Goal: Navigation & Orientation: Understand site structure

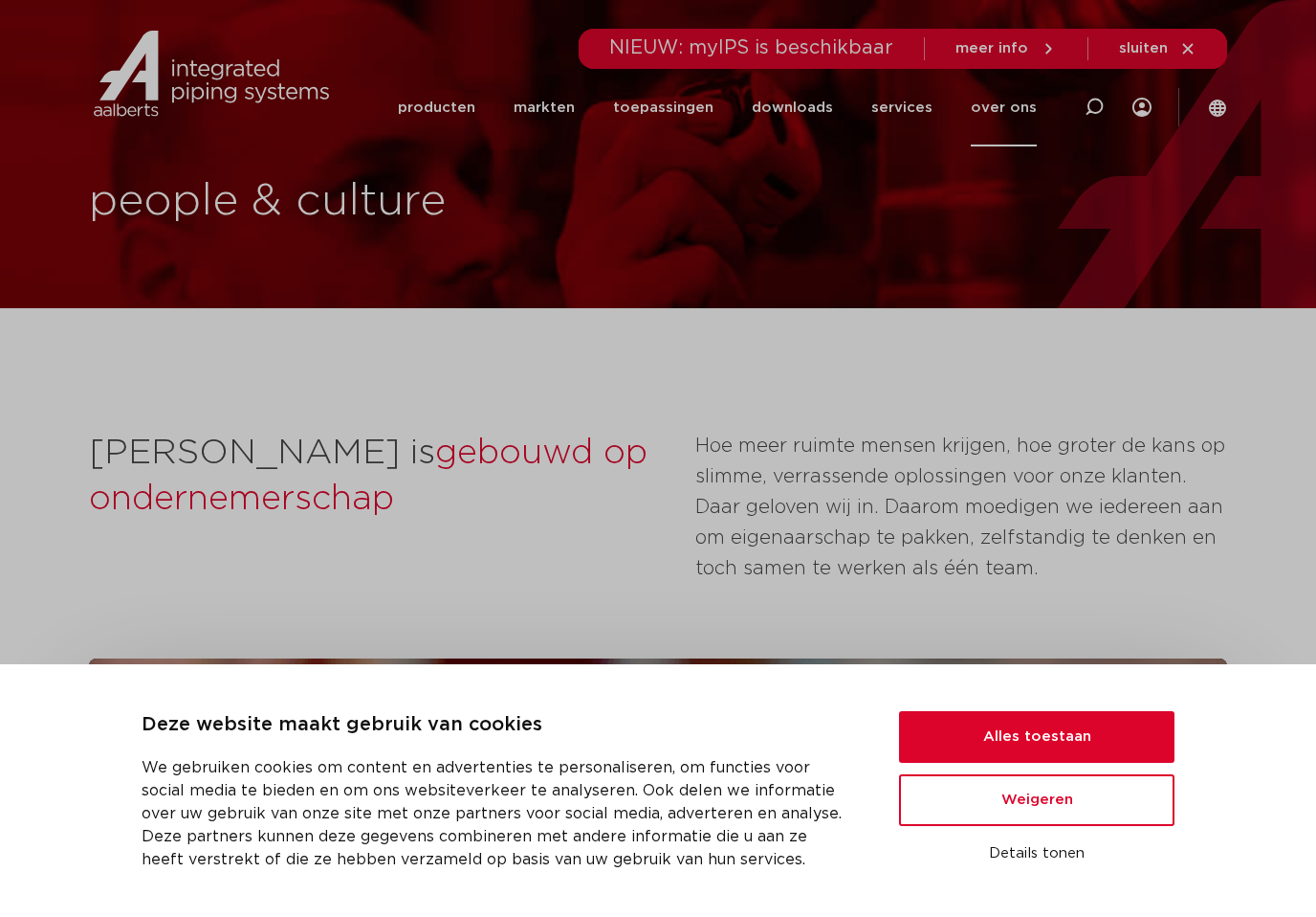
click at [1000, 729] on button "Alles toestaan" at bounding box center [1036, 736] width 275 height 52
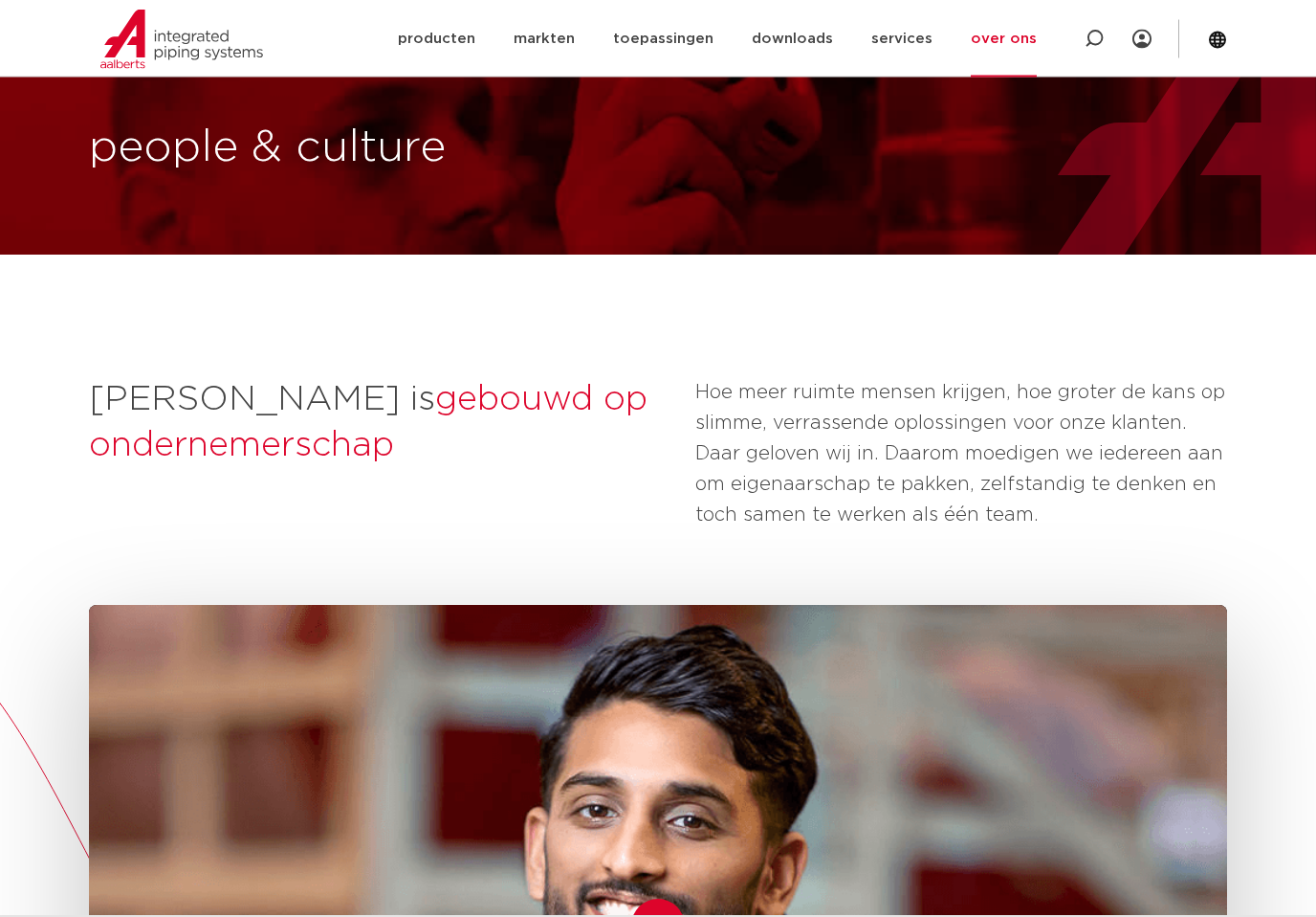
scroll to position [49, 0]
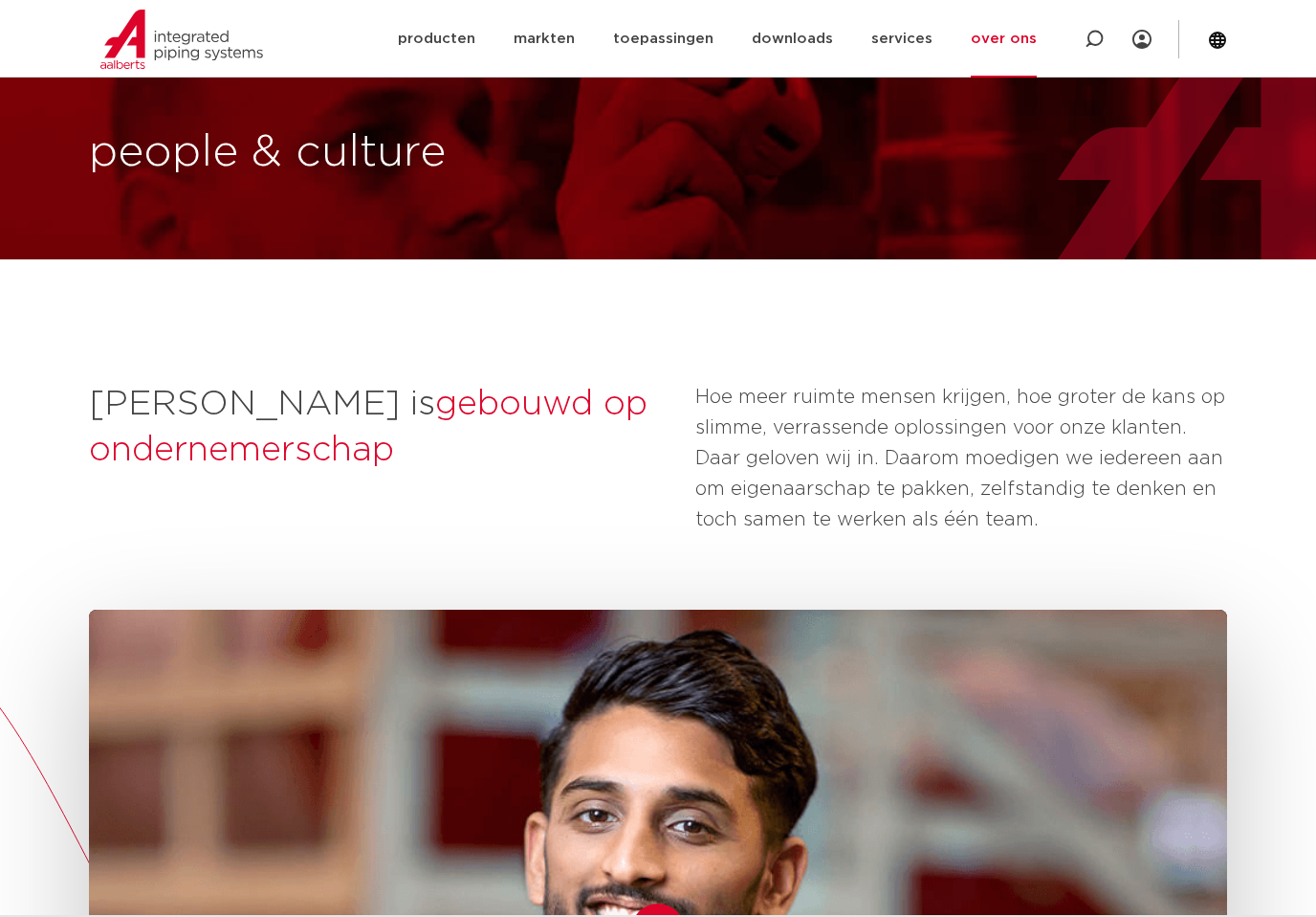
click at [814, 49] on link "downloads" at bounding box center [793, 39] width 82 height 78
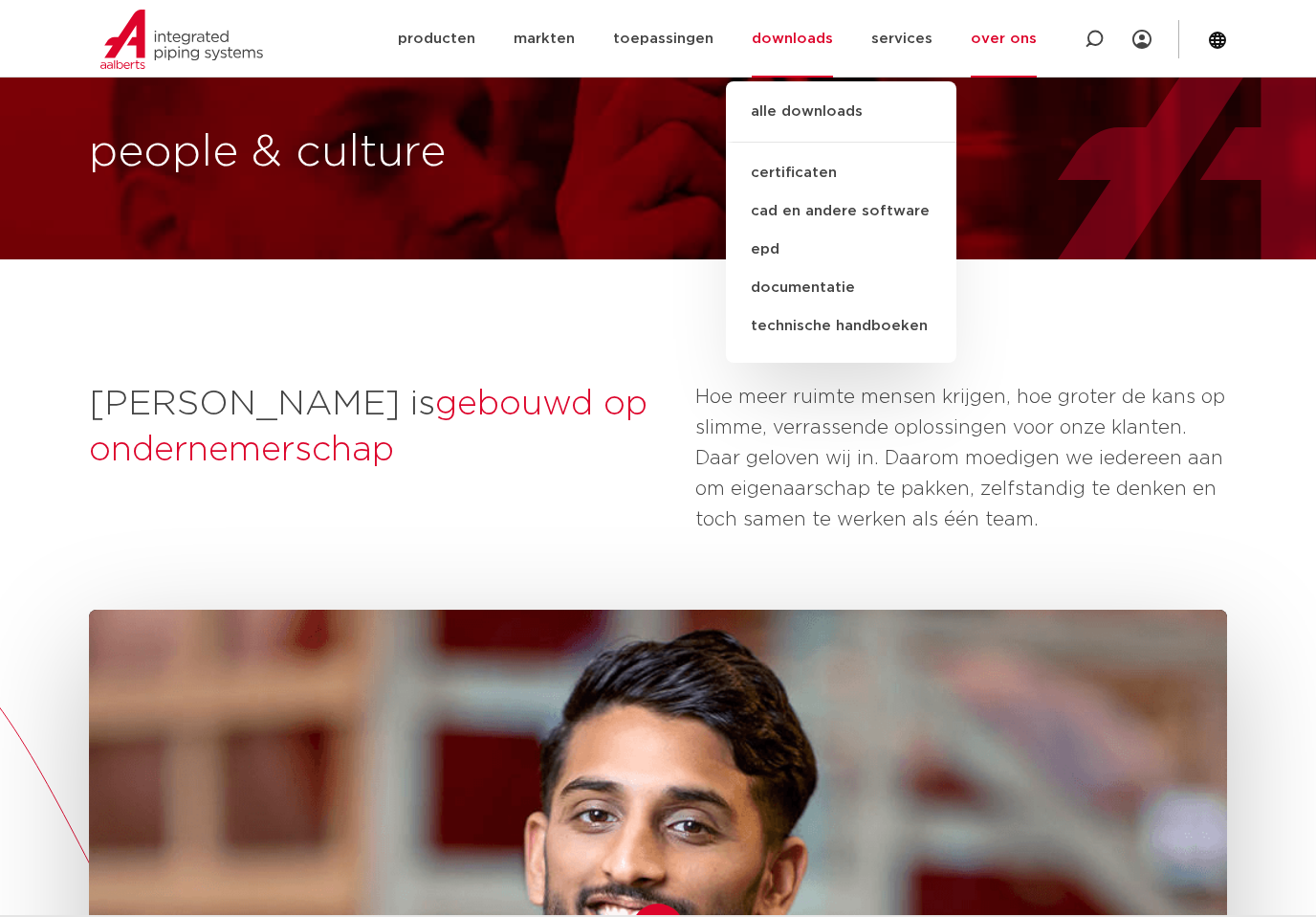
click at [695, 43] on link "toepassingen" at bounding box center [663, 39] width 100 height 78
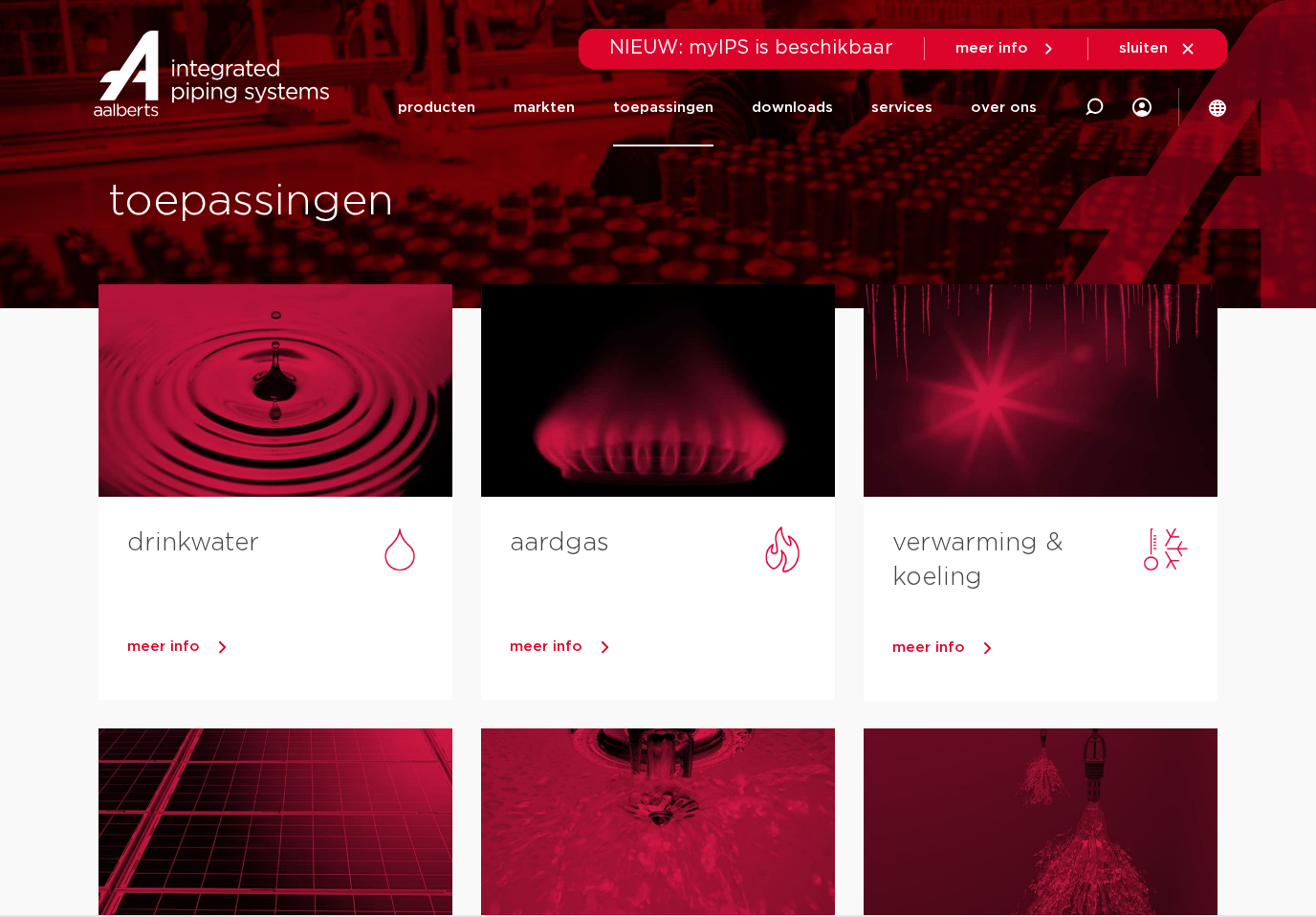
click at [557, 118] on link "markten" at bounding box center [544, 108] width 61 height 78
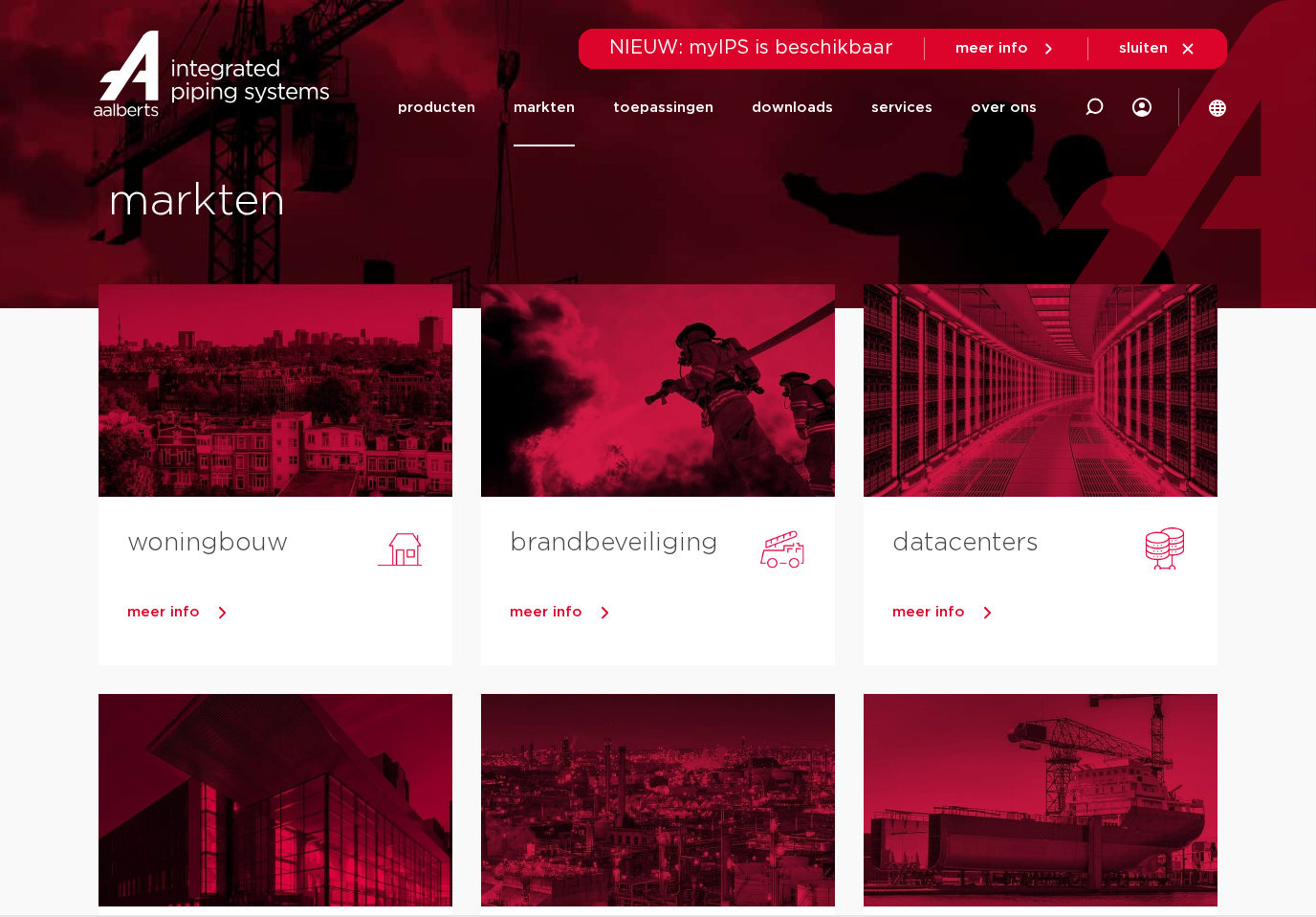
click at [469, 118] on link "producten" at bounding box center [436, 108] width 78 height 78
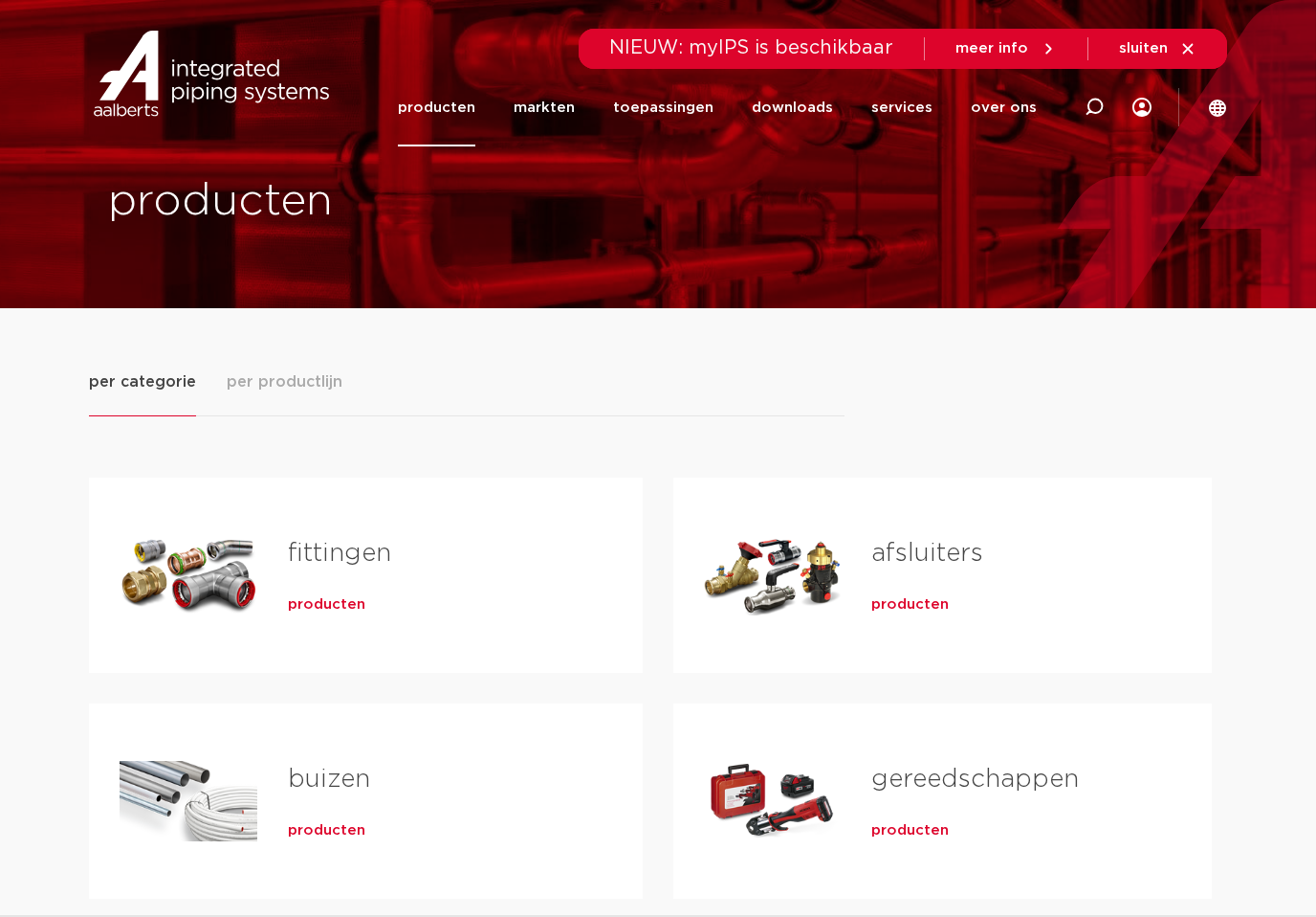
click at [559, 123] on link "markten" at bounding box center [544, 108] width 61 height 78
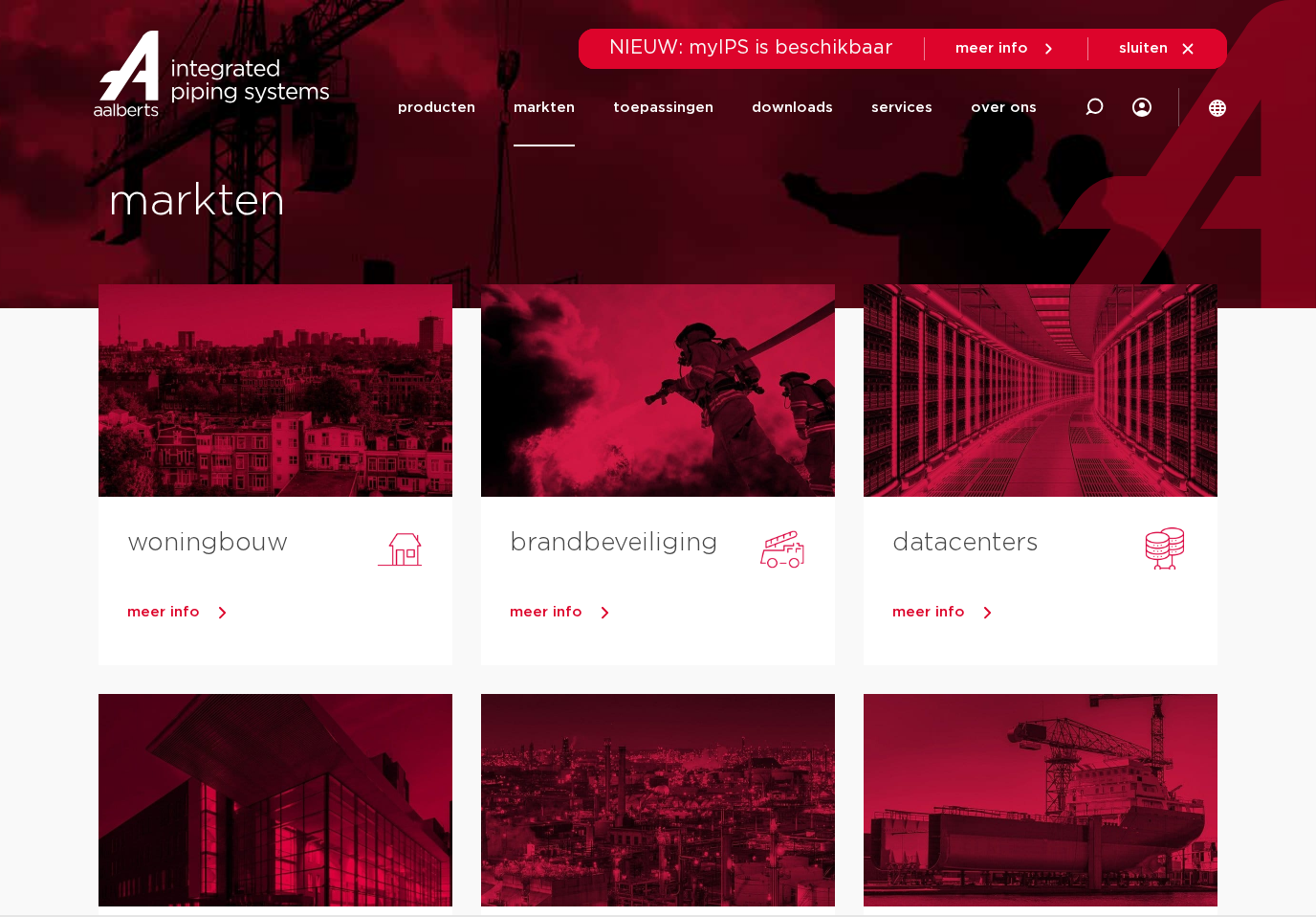
click at [691, 123] on link "toepassingen" at bounding box center [663, 108] width 100 height 78
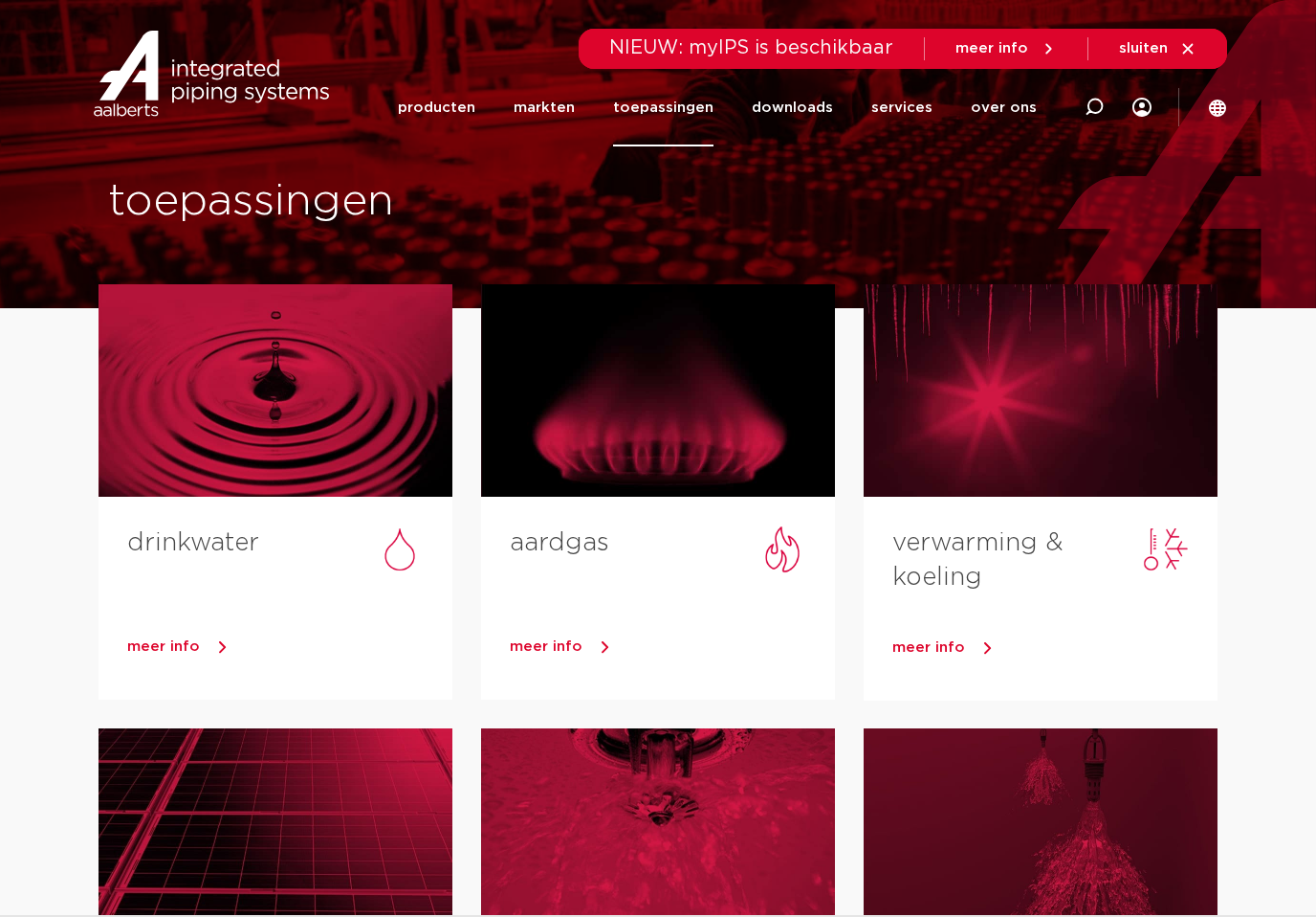
click at [917, 105] on link "services" at bounding box center [902, 108] width 61 height 78
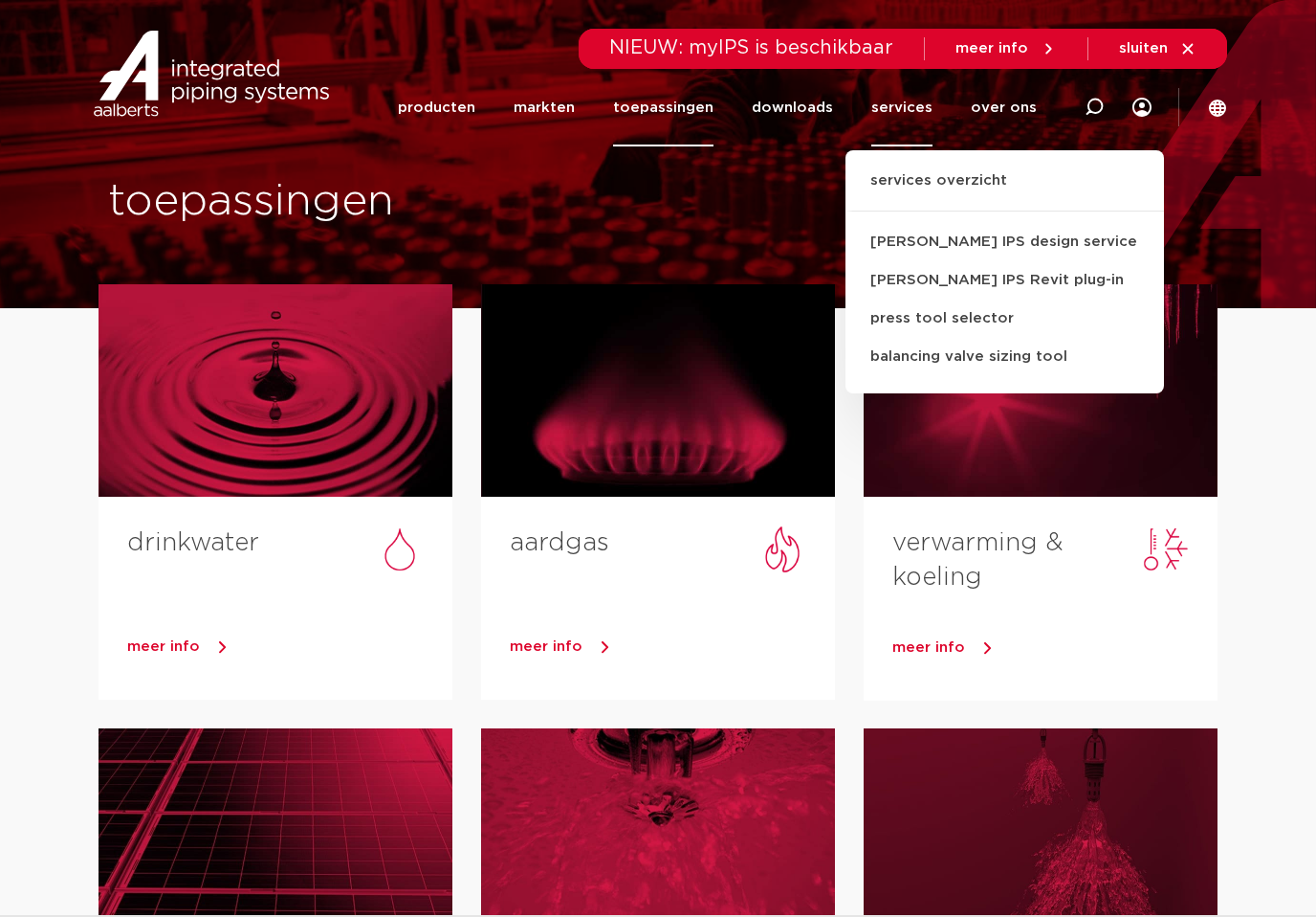
click at [1021, 117] on link "over ons" at bounding box center [1004, 108] width 66 height 78
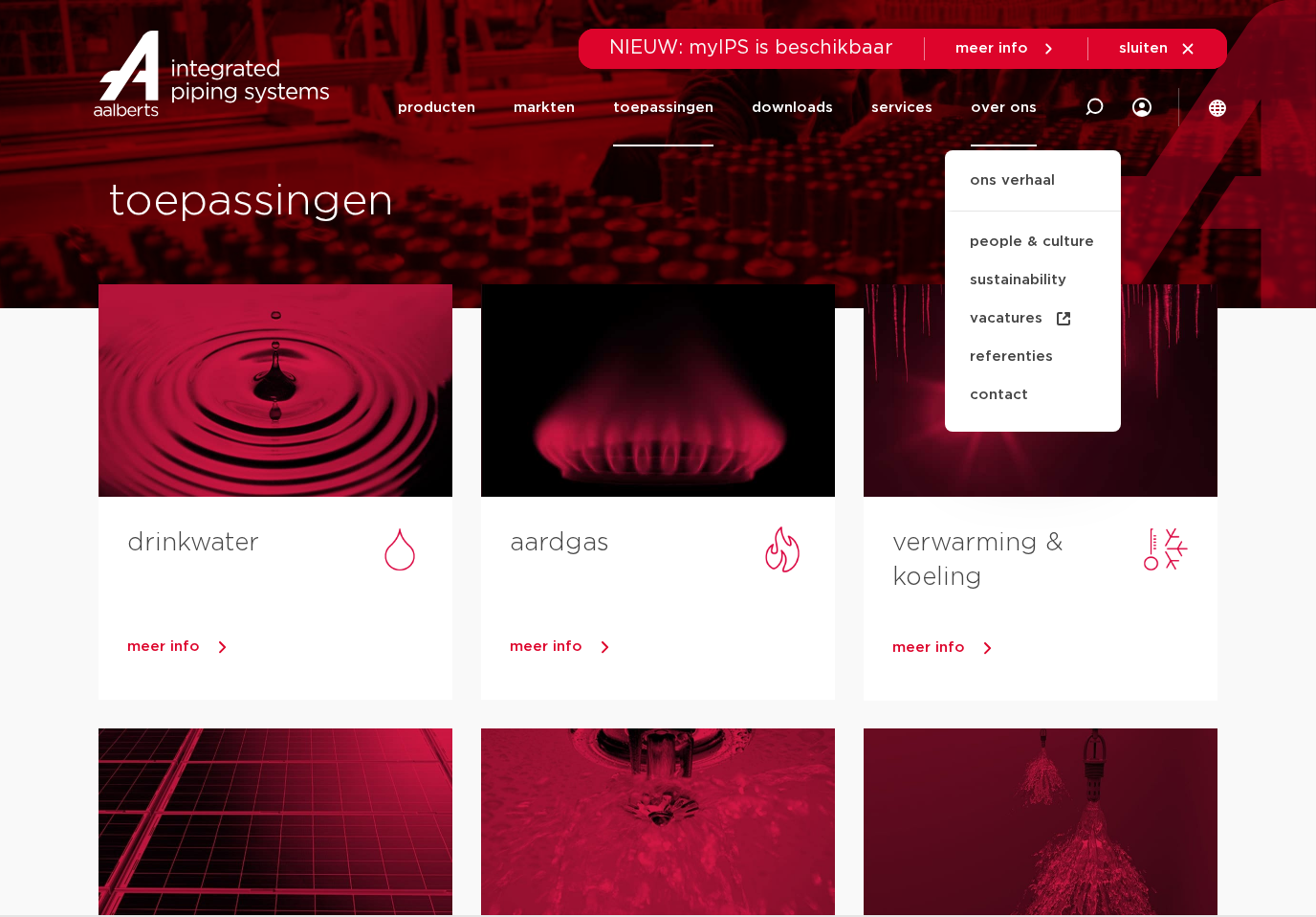
click at [1067, 239] on link "people & culture" at bounding box center [1032, 241] width 176 height 38
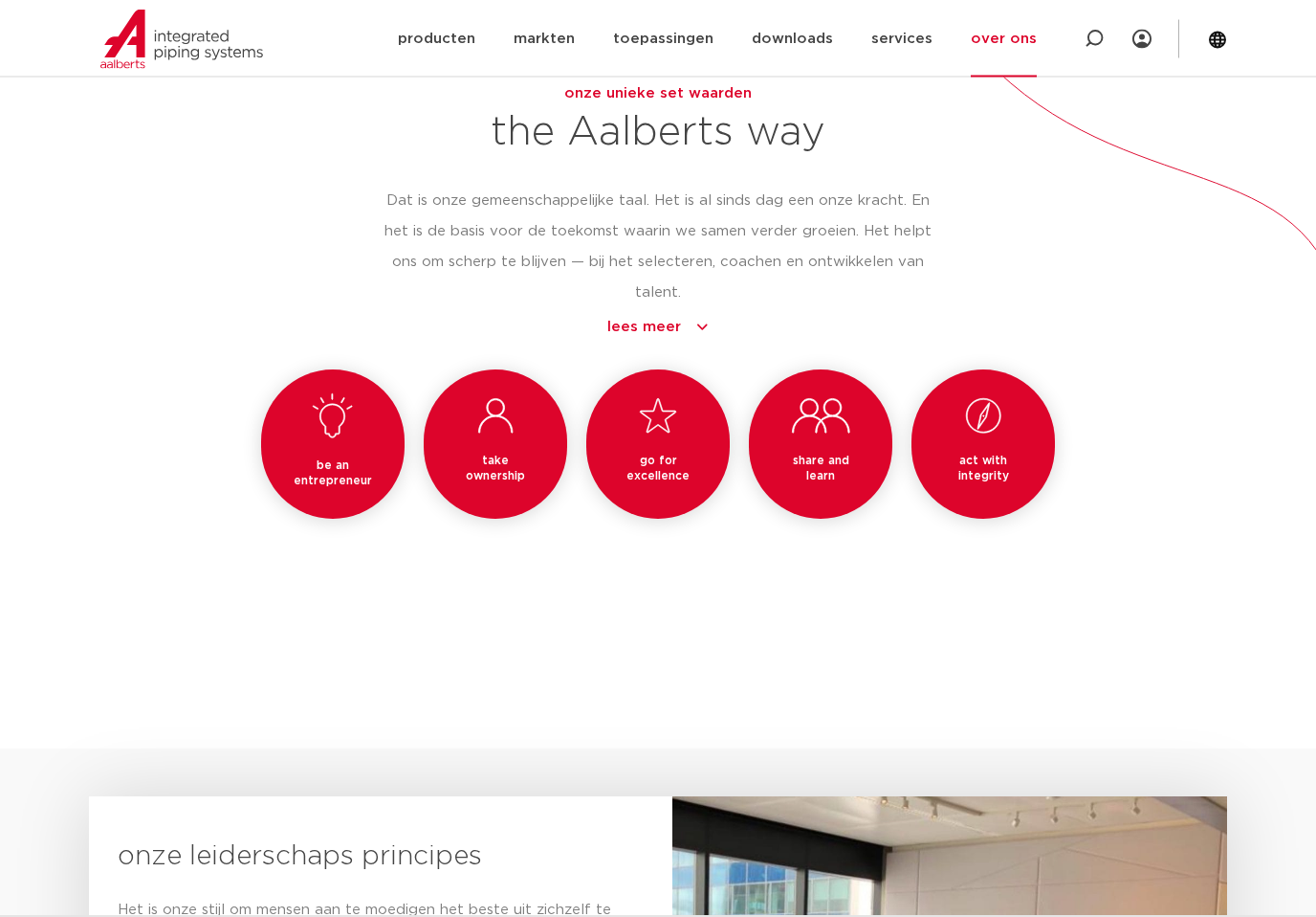
scroll to position [1698, 0]
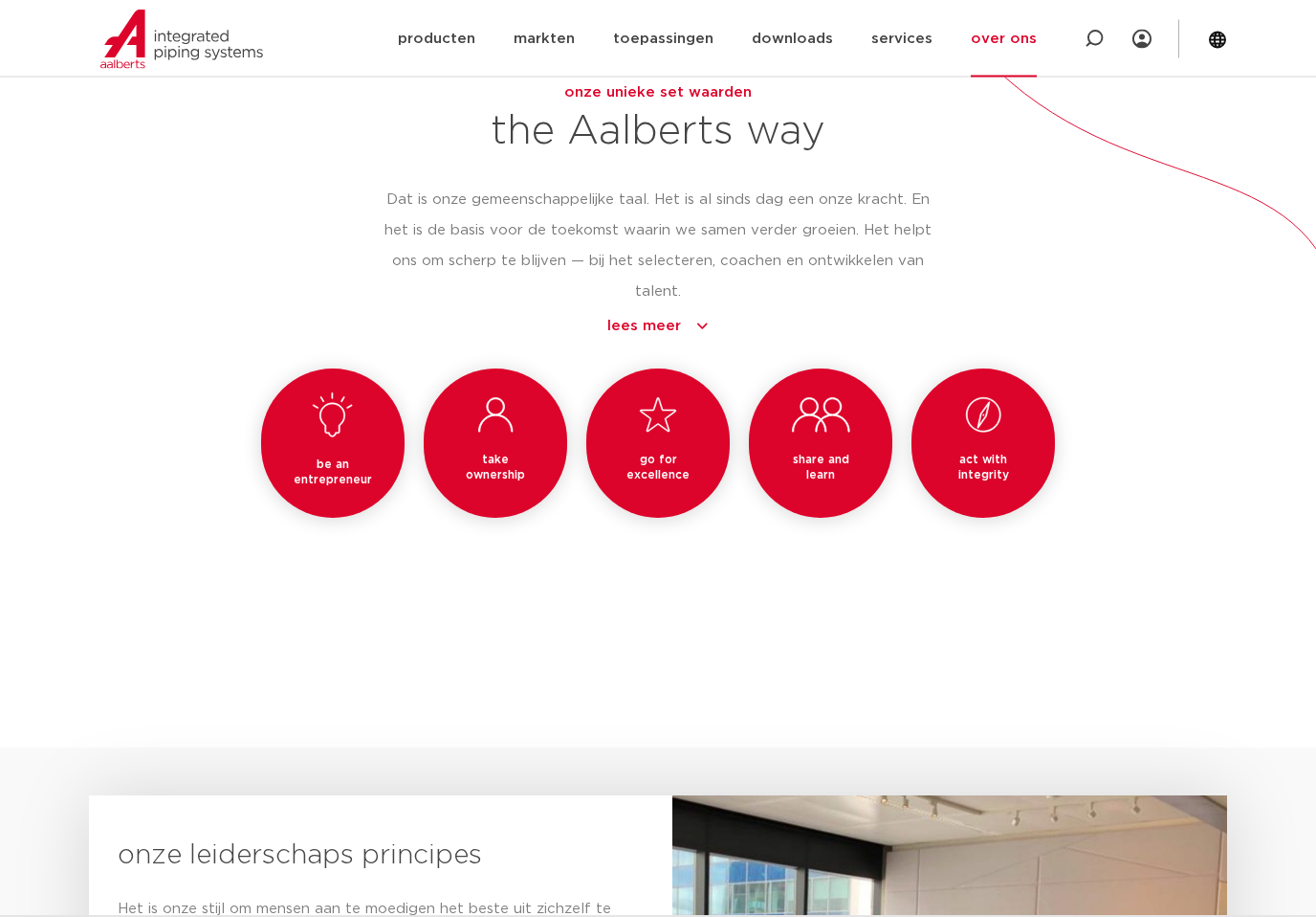
click at [692, 318] on link "lees meer" at bounding box center [658, 328] width 549 height 23
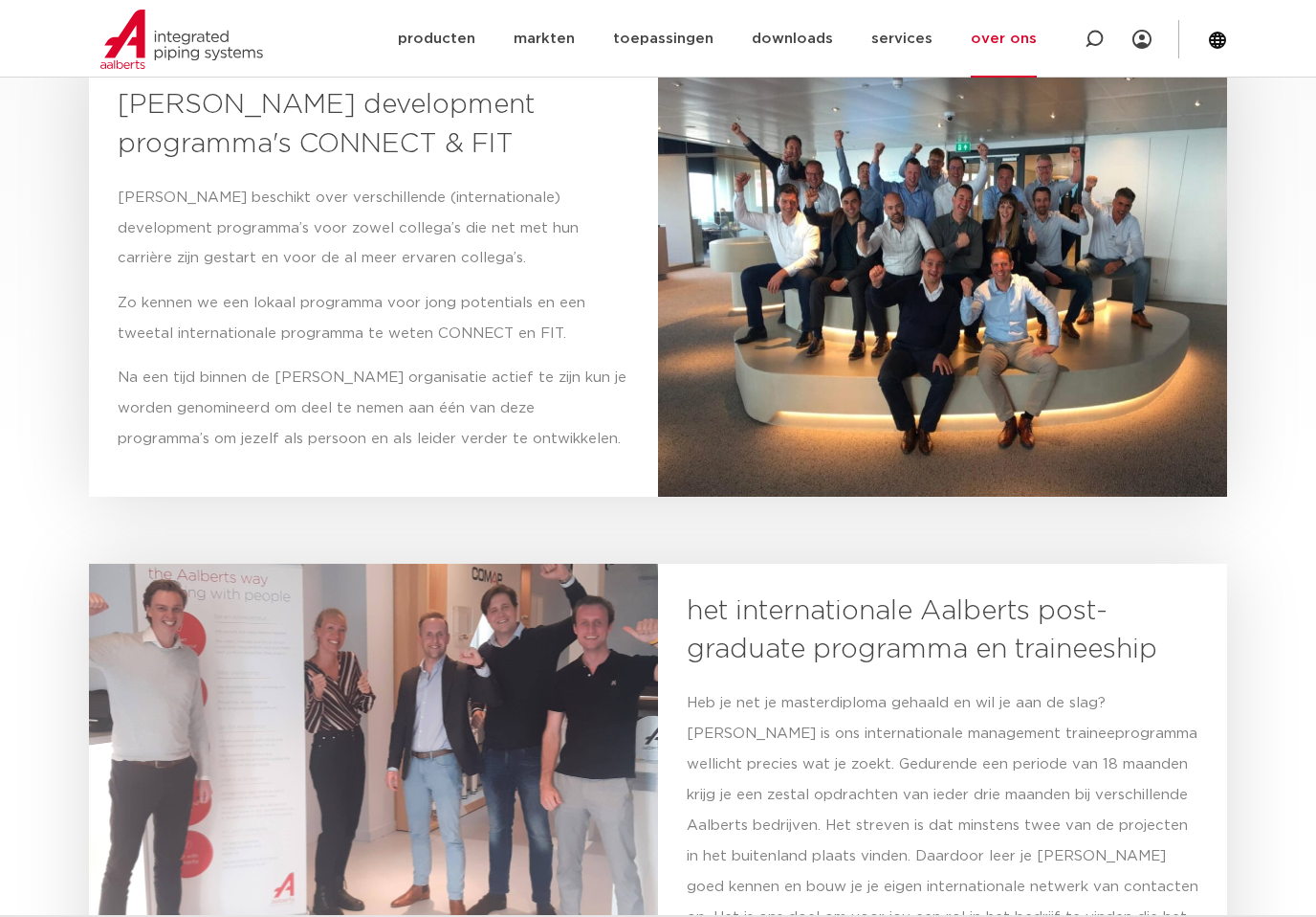
scroll to position [3477, 0]
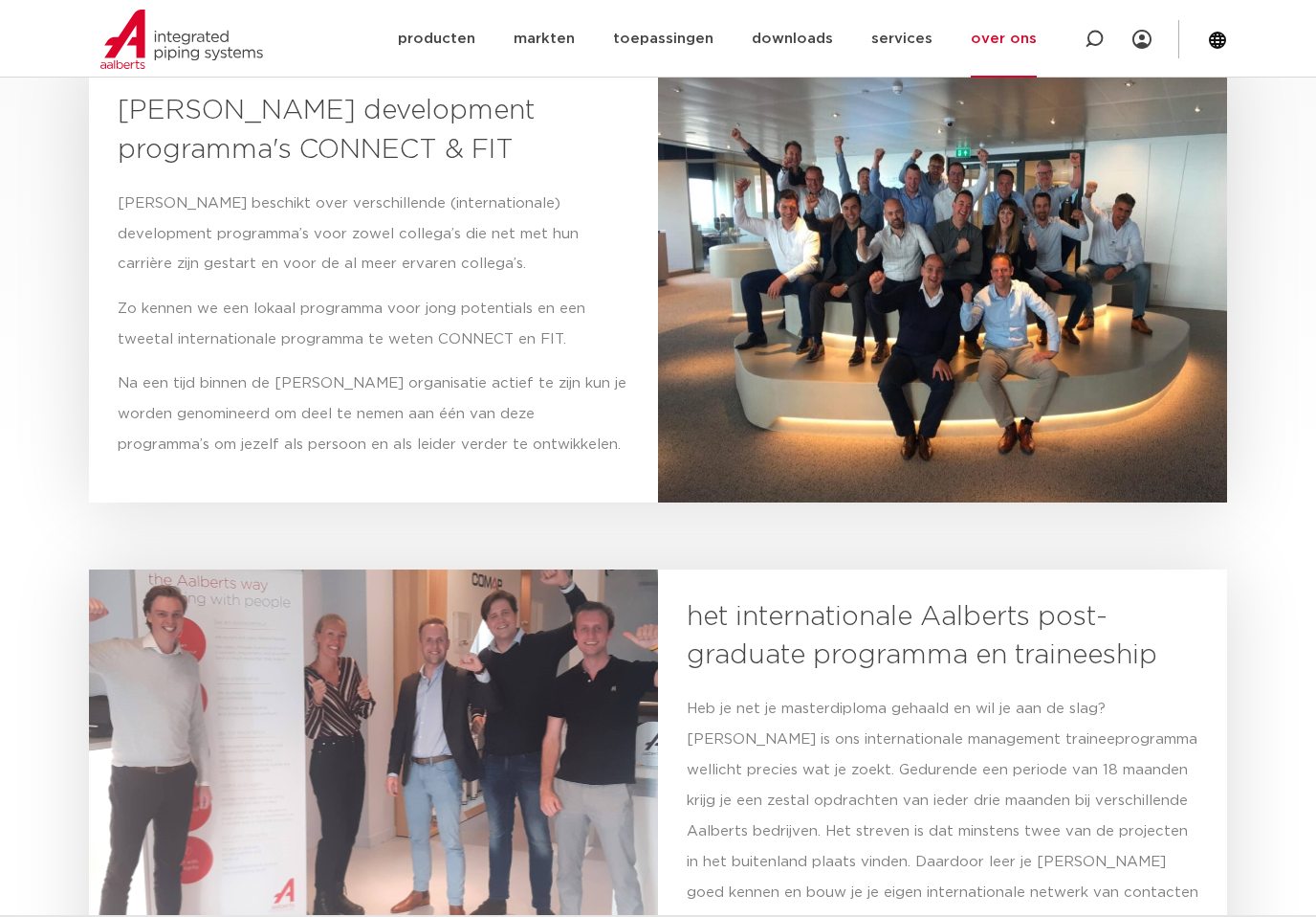
click at [952, 319] on img at bounding box center [943, 281] width 570 height 437
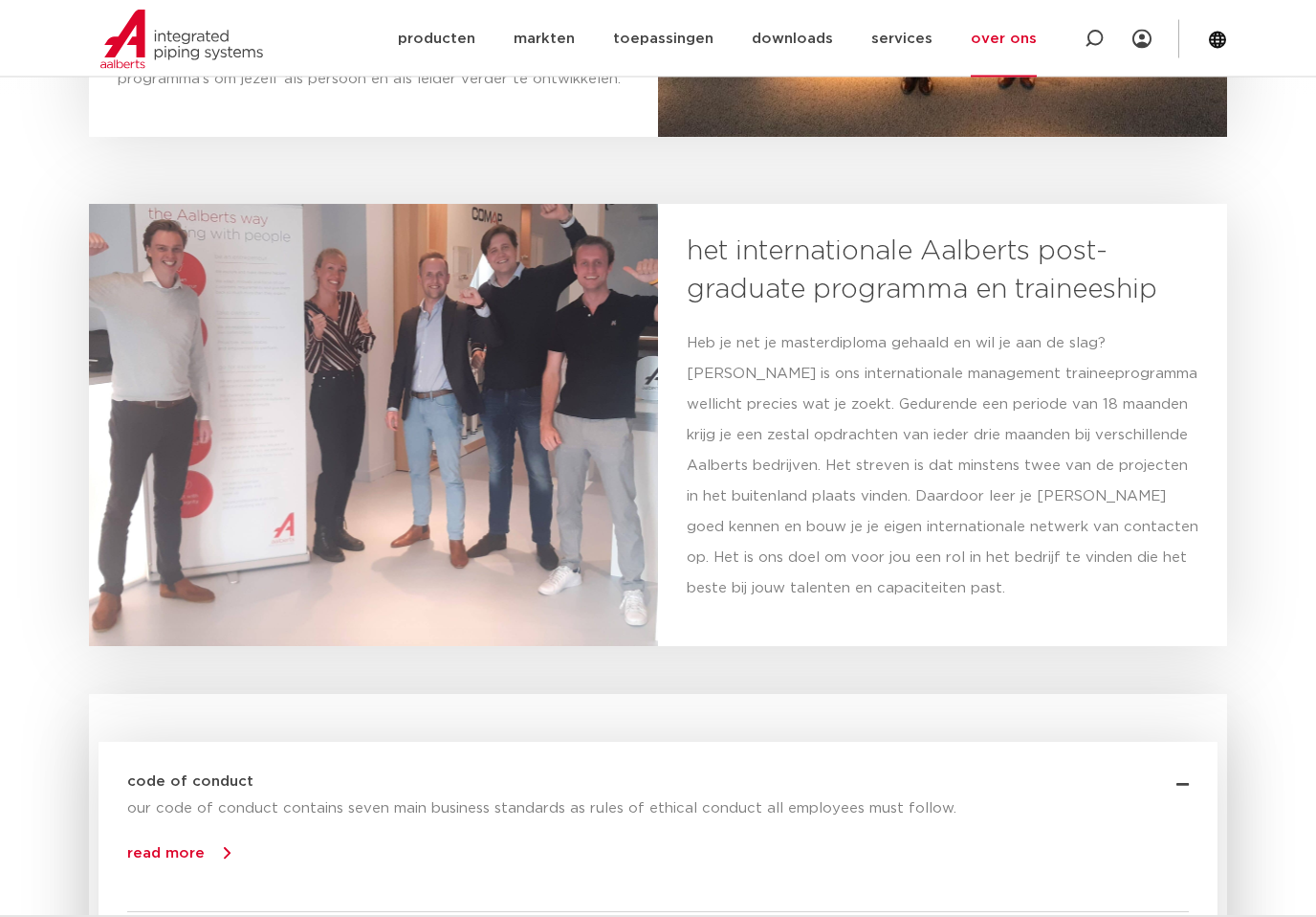
scroll to position [3844, 0]
click at [490, 438] on div at bounding box center [374, 424] width 570 height 442
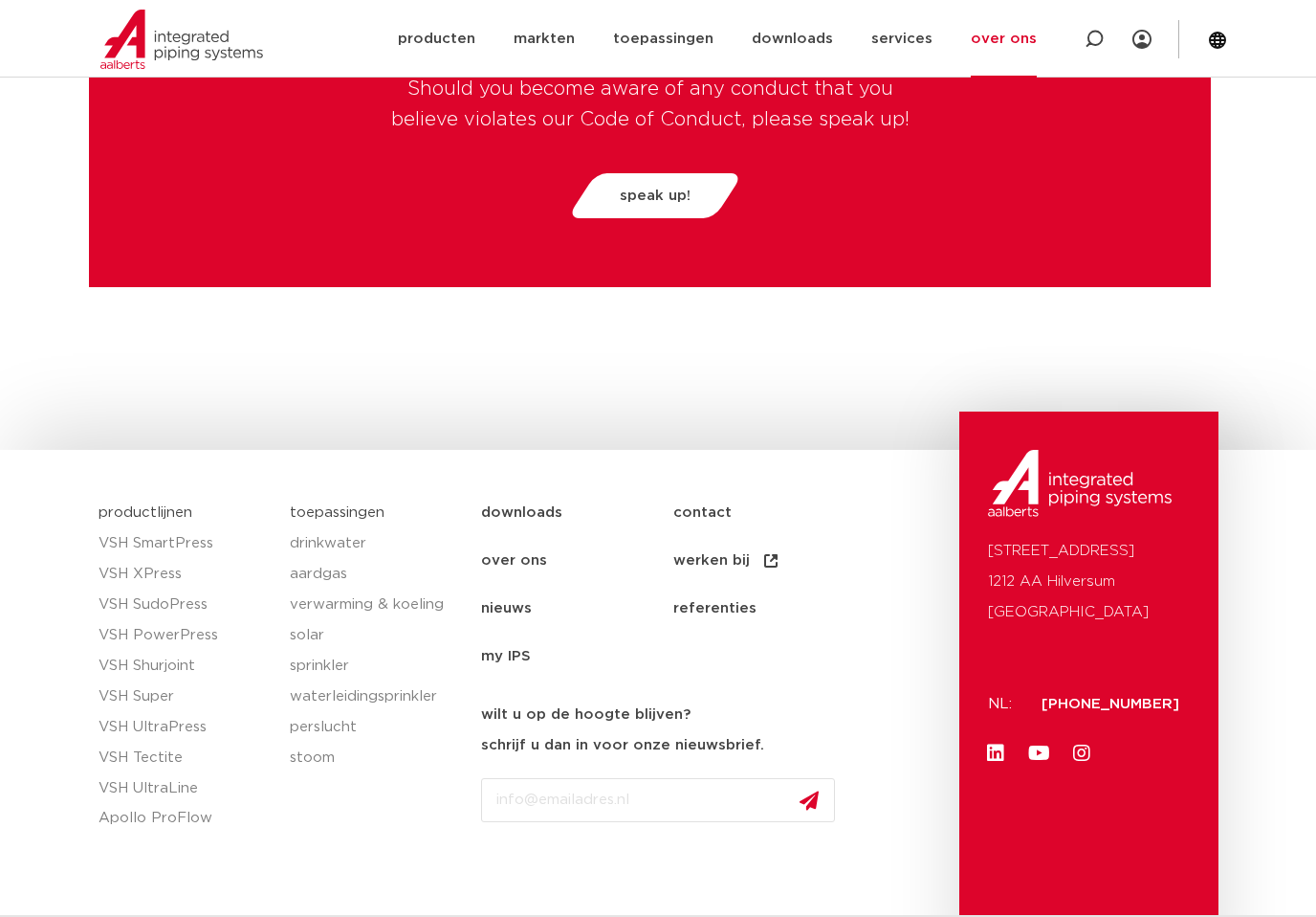
scroll to position [5063, 0]
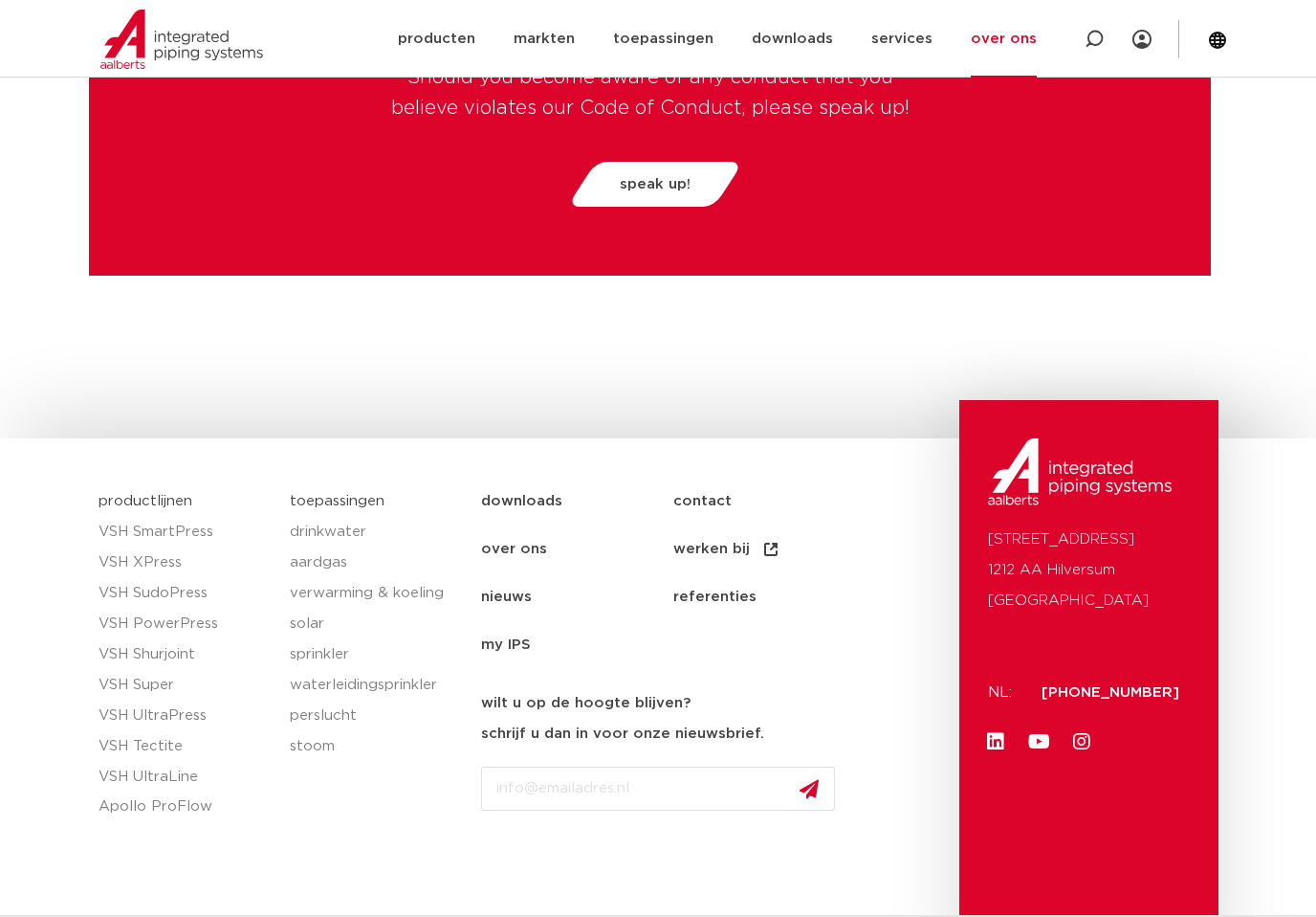
click at [531, 525] on link "over ons" at bounding box center [577, 548] width 192 height 48
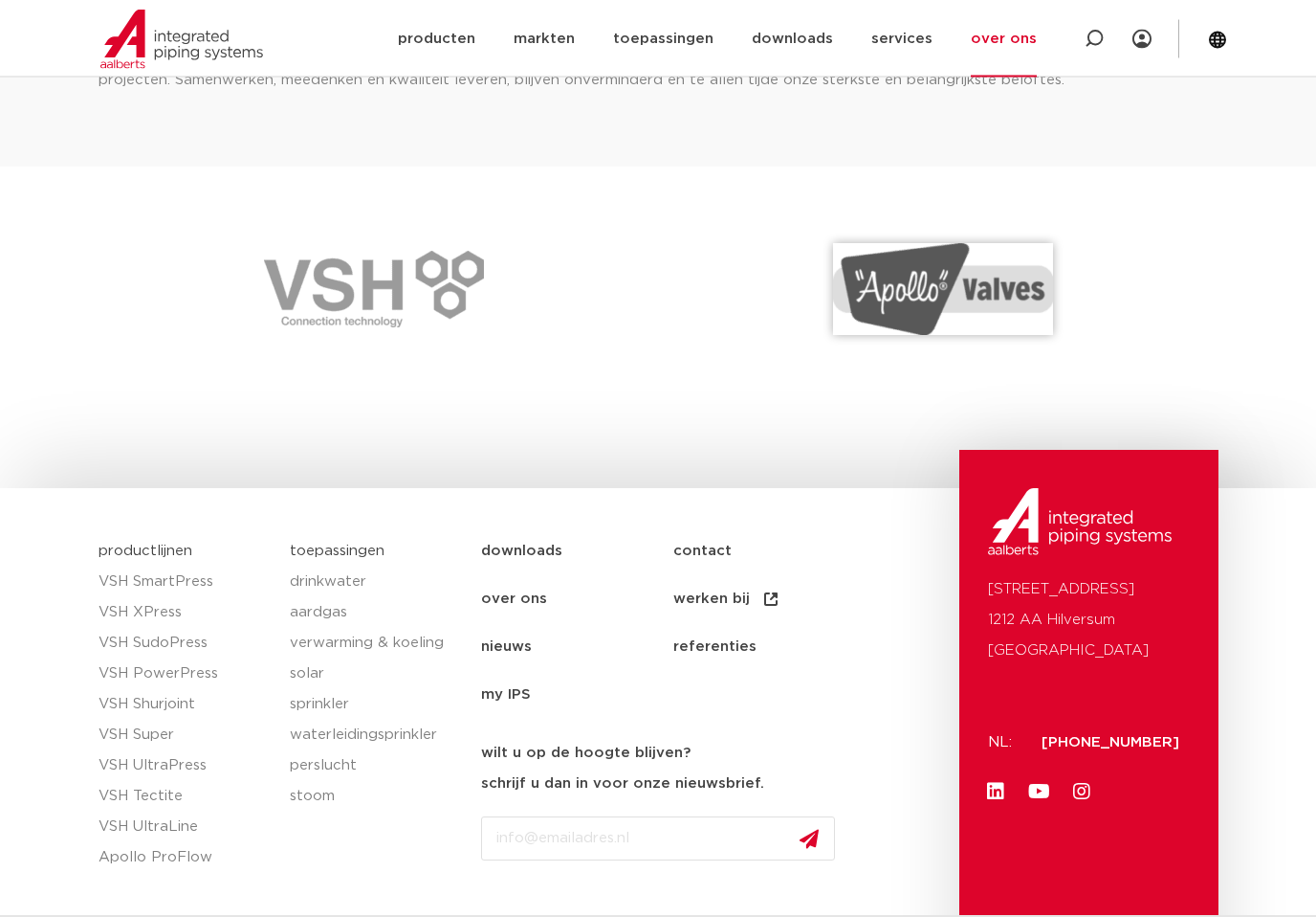
scroll to position [2732, 0]
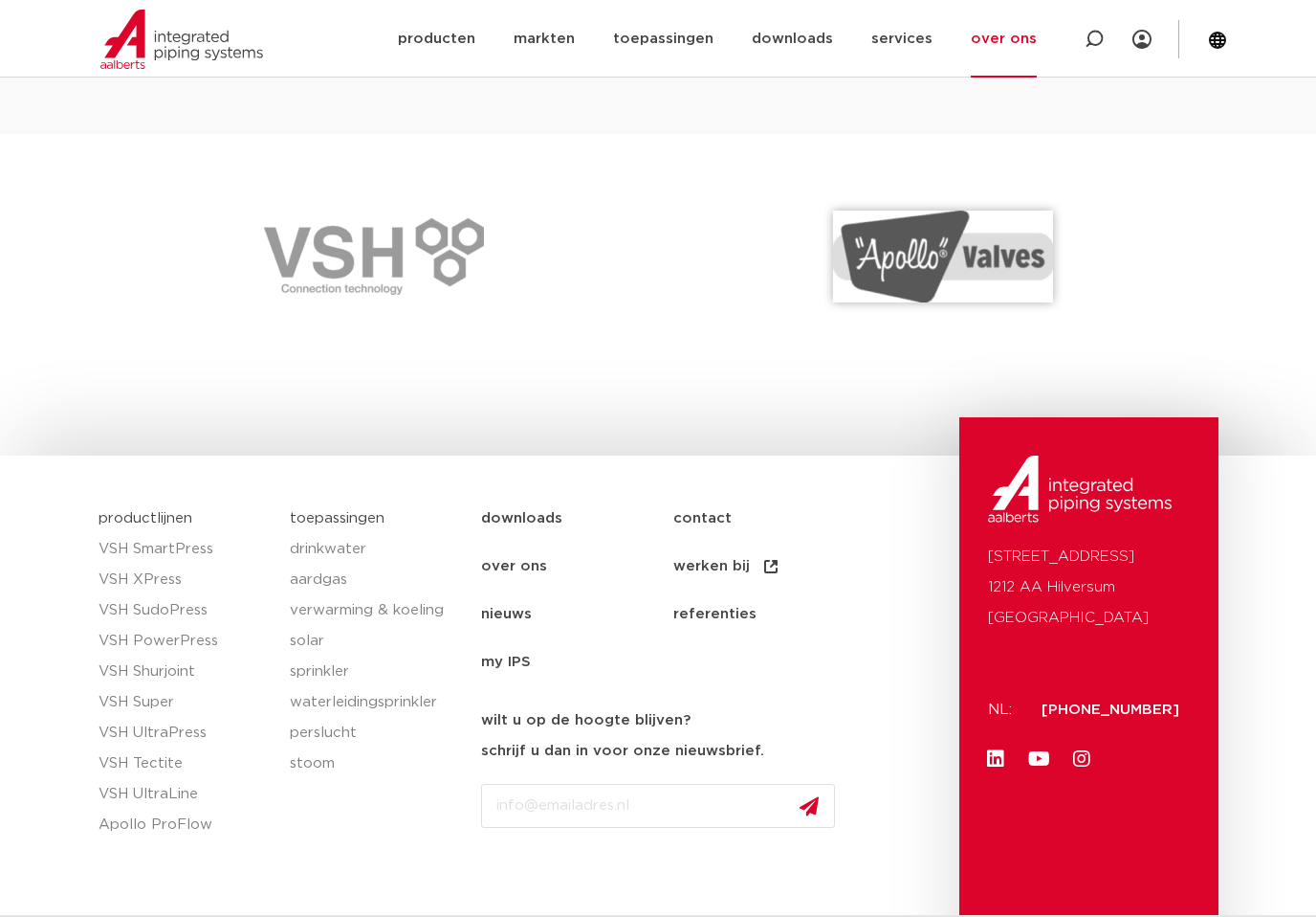
click at [546, 543] on link "over ons" at bounding box center [577, 566] width 192 height 48
click at [516, 590] on link "nieuws" at bounding box center [577, 614] width 192 height 48
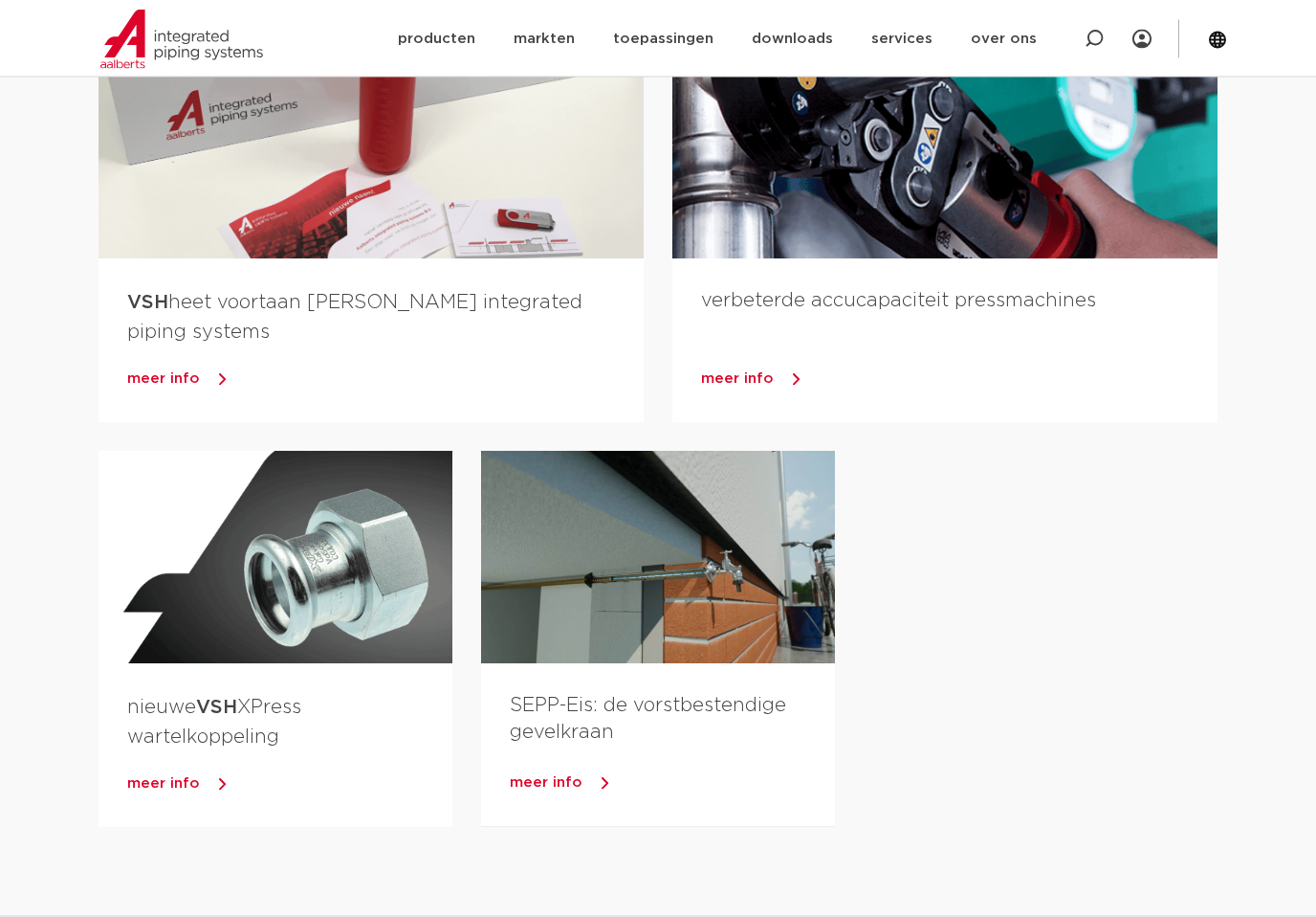
scroll to position [2674, 0]
click at [488, 238] on div at bounding box center [370, 93] width 545 height 328
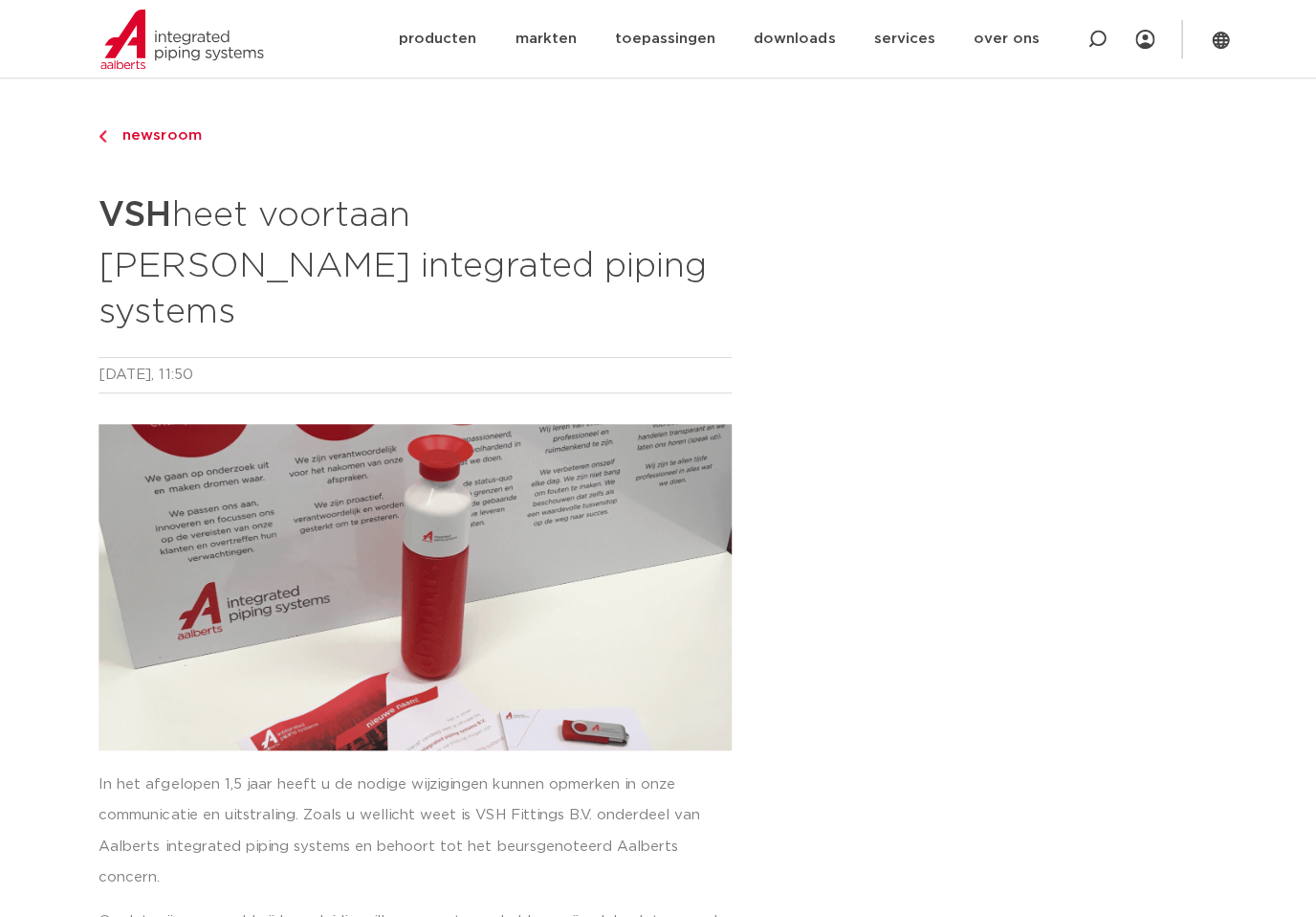
click at [464, 46] on link "producten" at bounding box center [436, 39] width 78 height 78
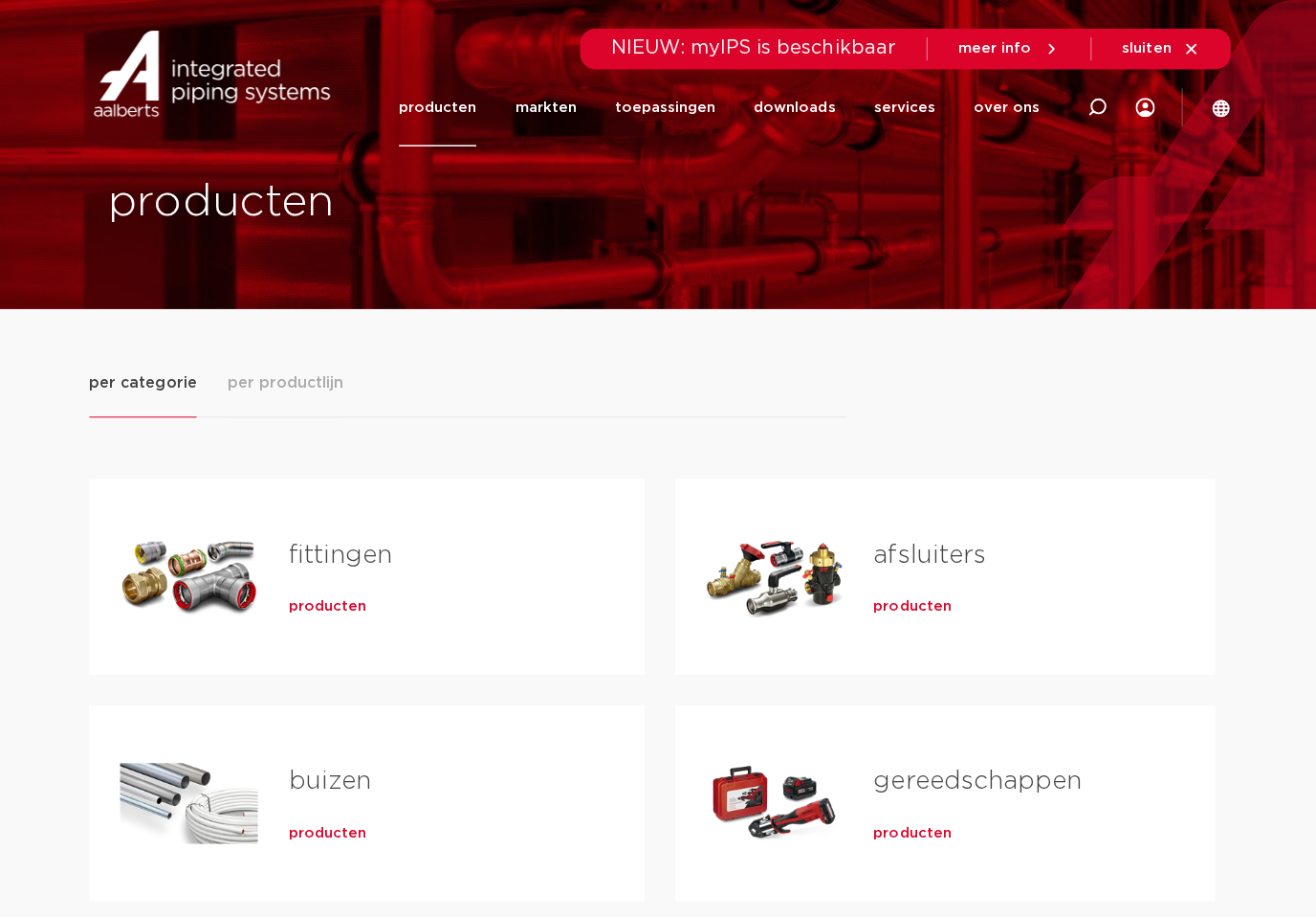
click at [552, 125] on link "markten" at bounding box center [544, 108] width 61 height 78
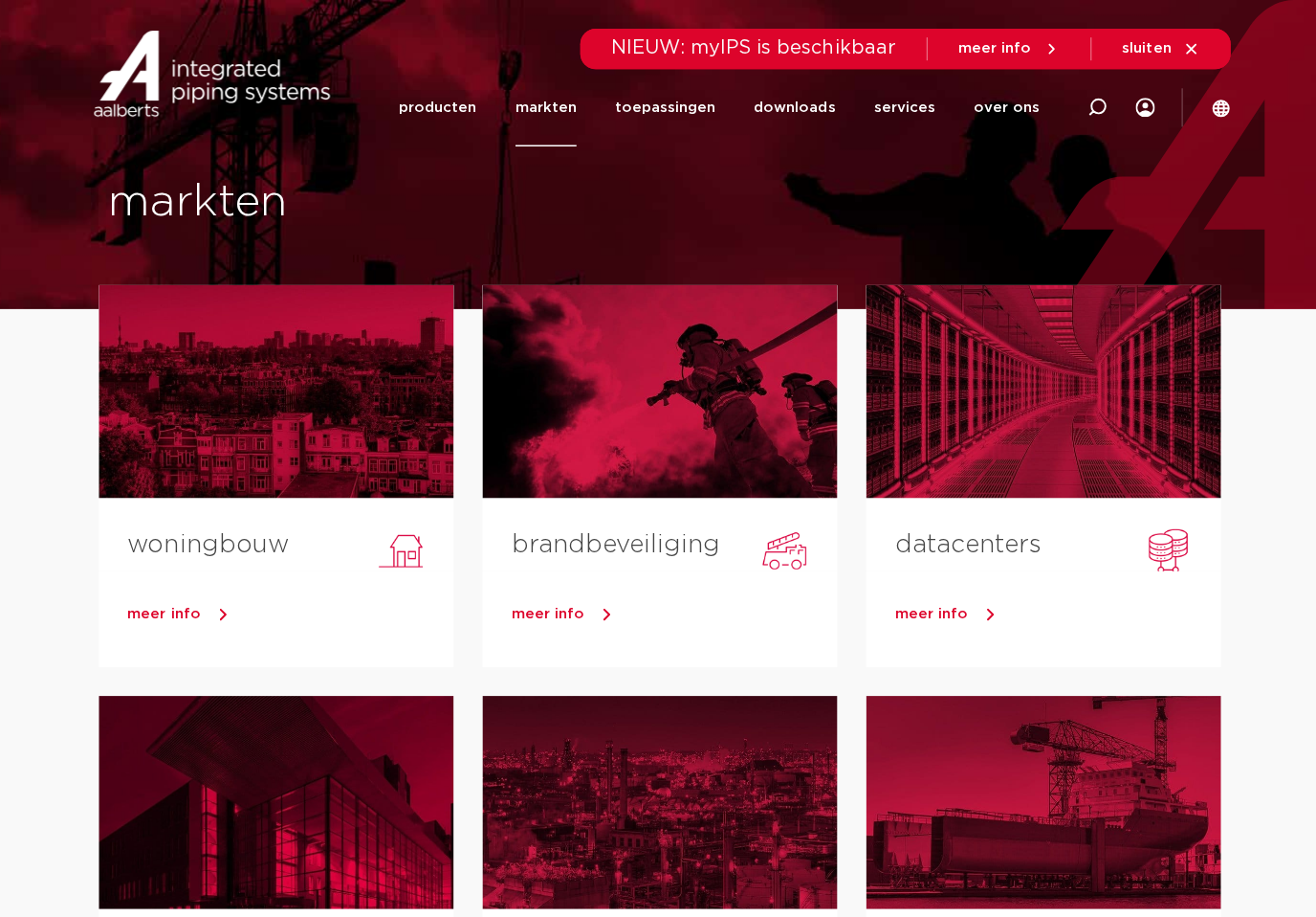
click at [680, 129] on link "toepassingen" at bounding box center [663, 108] width 100 height 78
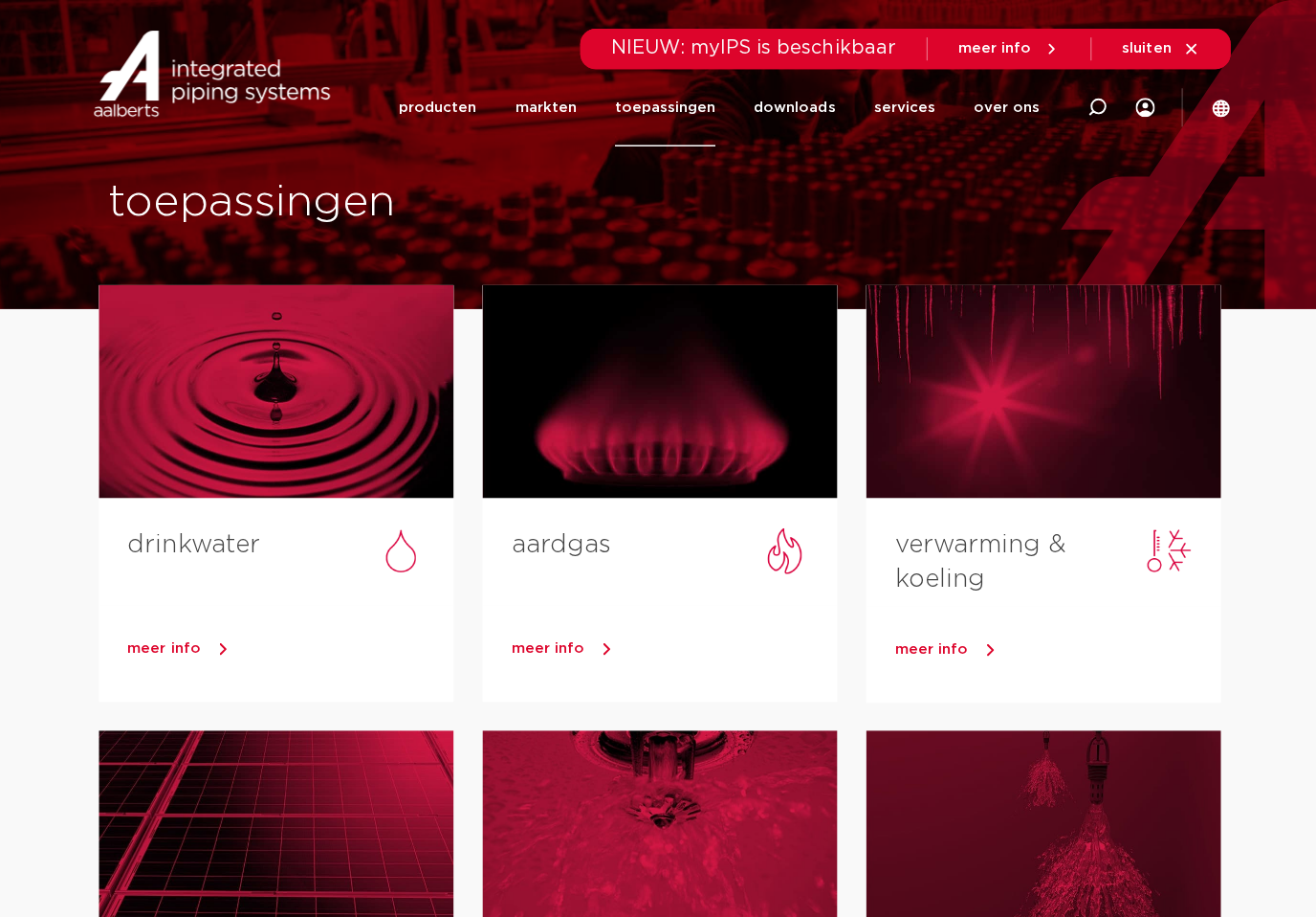
click at [852, 93] on li "downloads alle downloads certificaten cad en andere software epd documentatie t…" at bounding box center [792, 108] width 120 height 78
click at [803, 111] on link "downloads" at bounding box center [793, 108] width 82 height 78
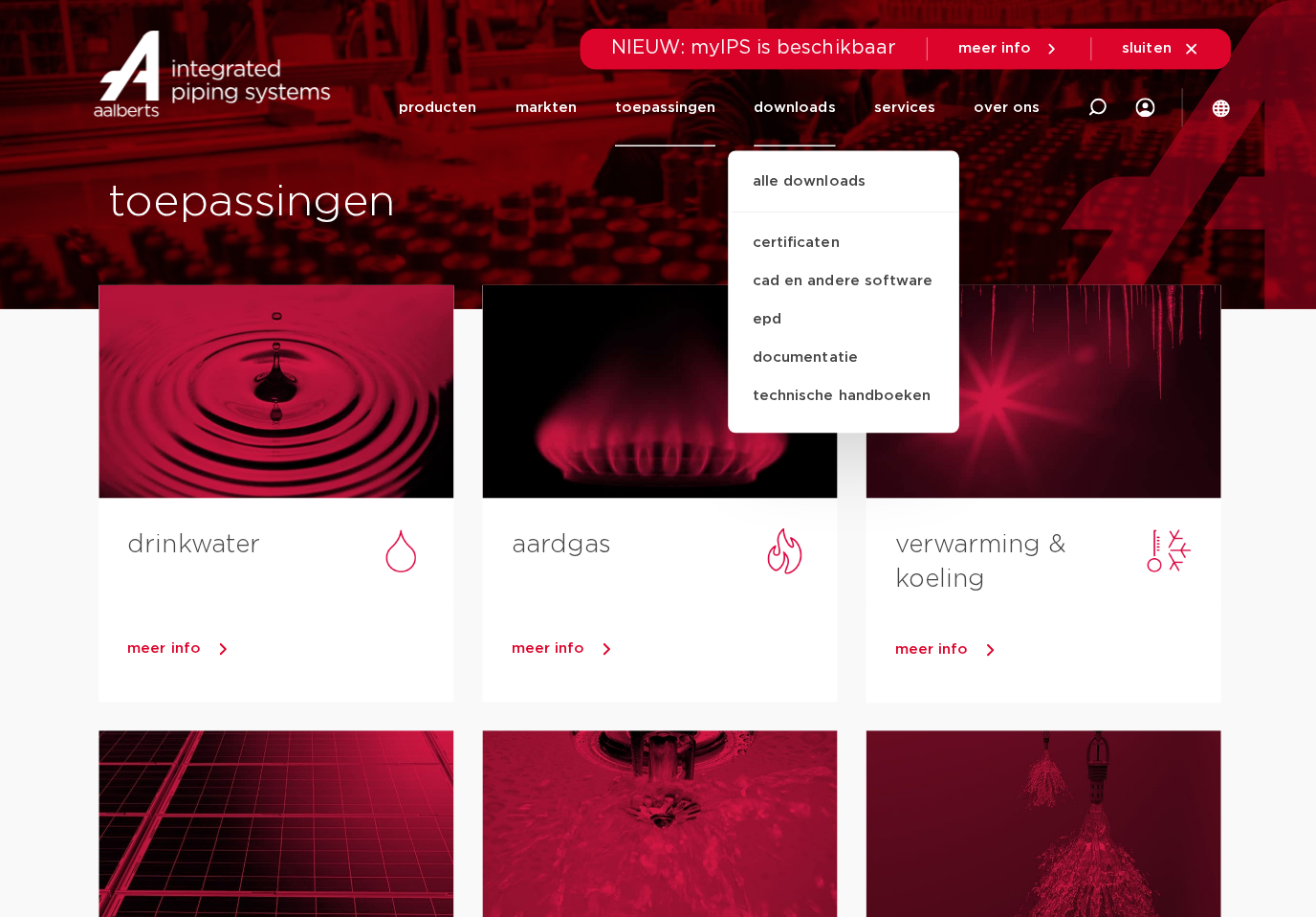
click at [919, 107] on link "services" at bounding box center [902, 108] width 61 height 78
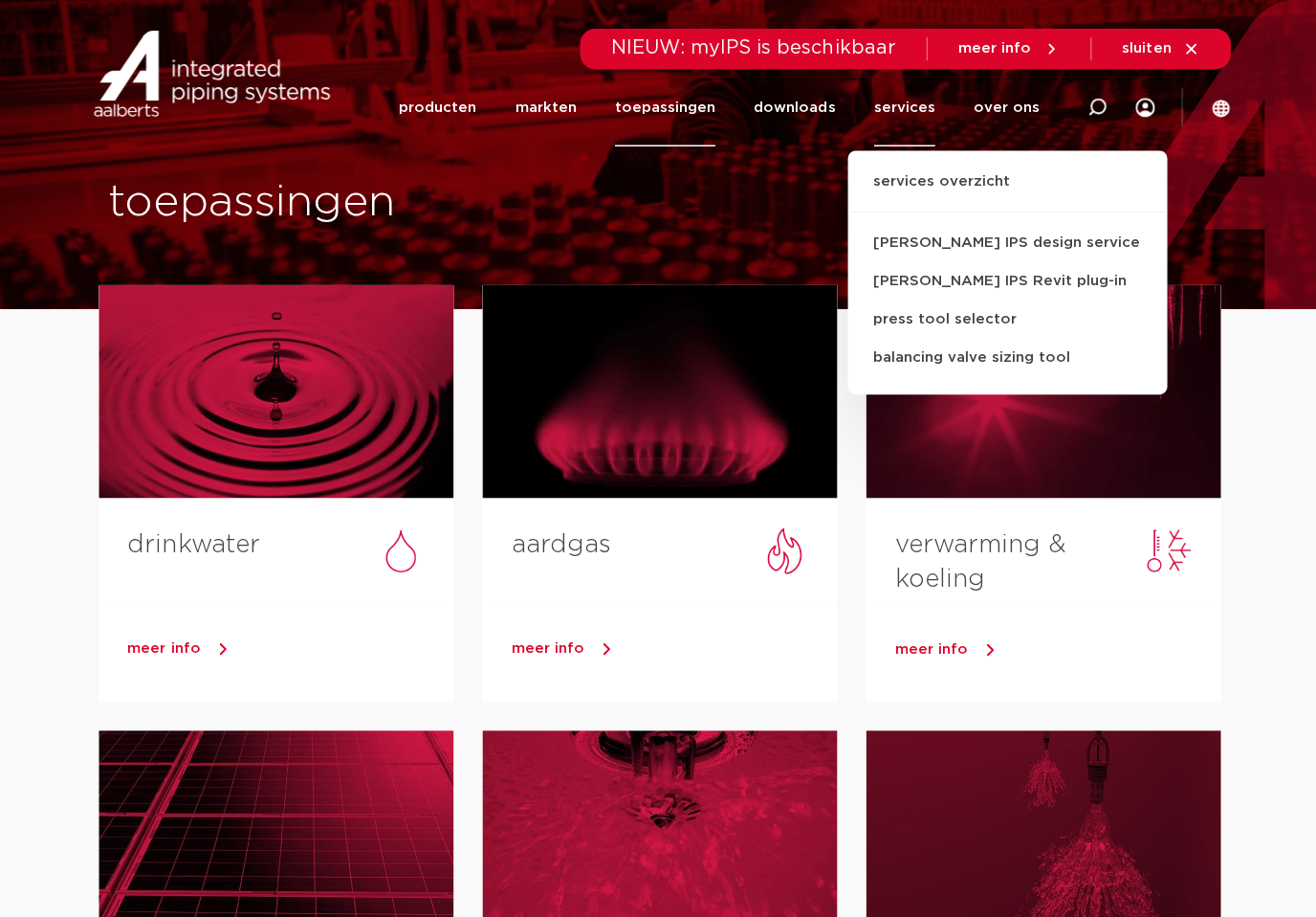
click at [1008, 102] on link "over ons" at bounding box center [1004, 108] width 66 height 78
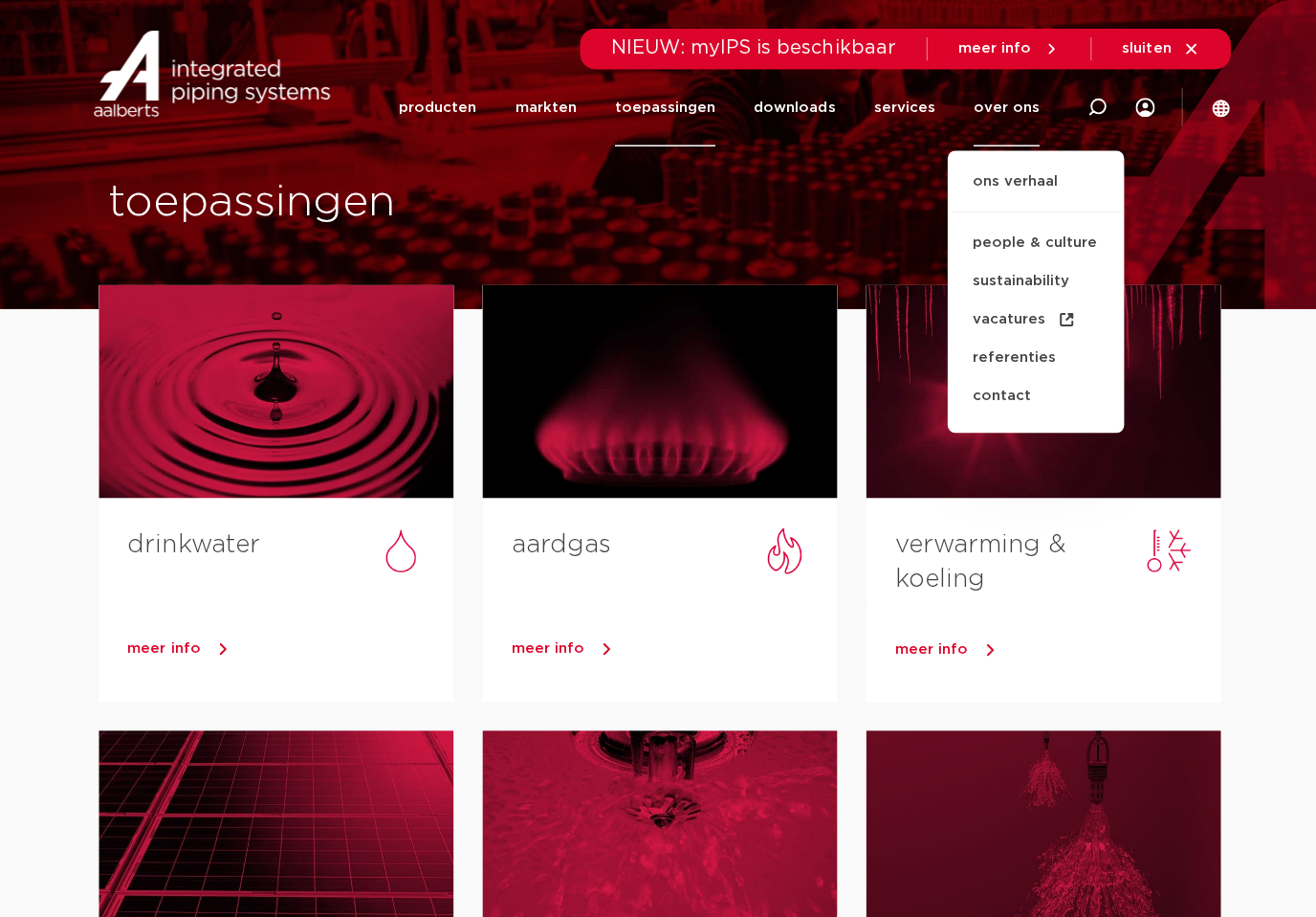
click at [1024, 353] on link "referenties" at bounding box center [1032, 356] width 176 height 38
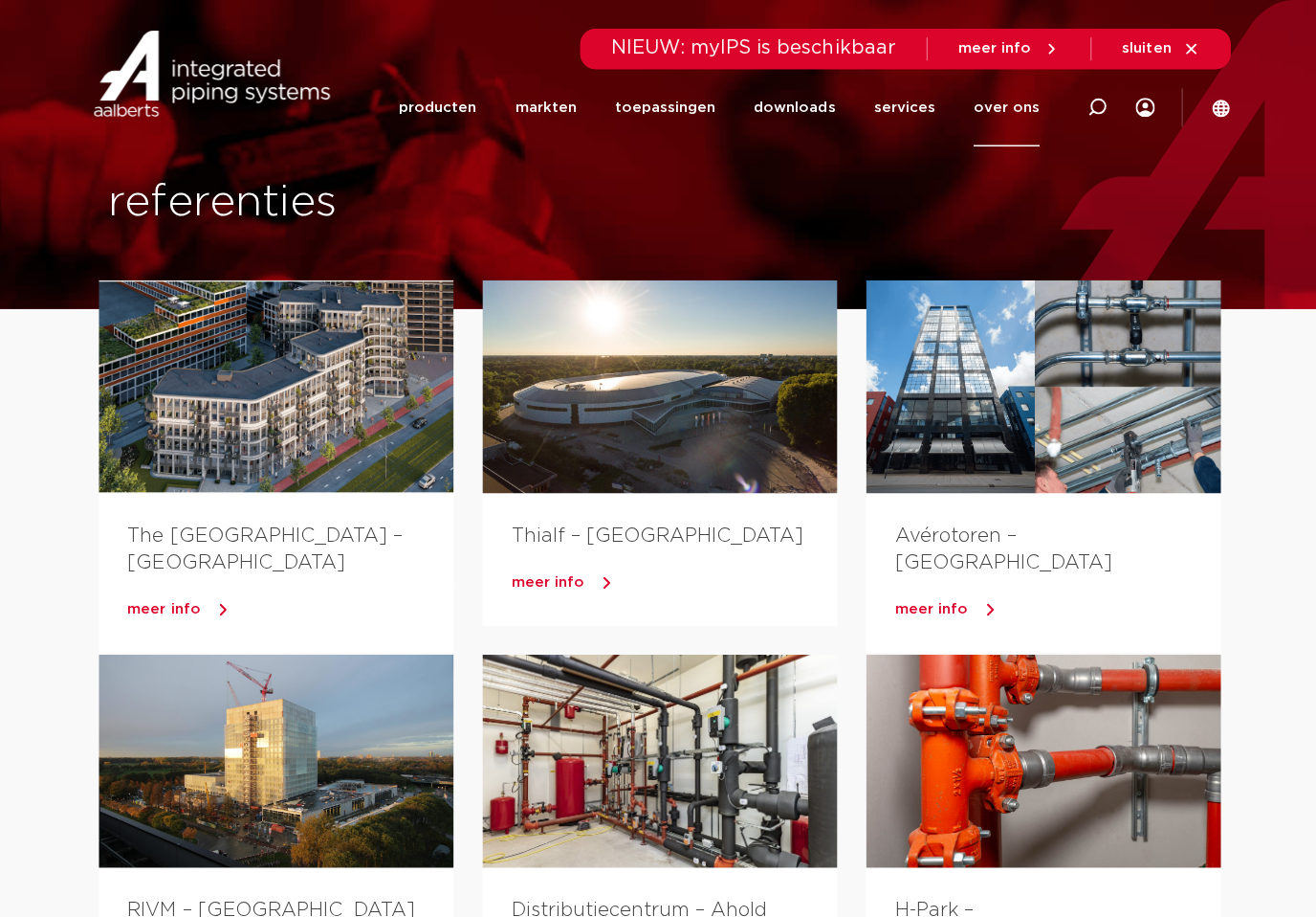
click at [1020, 43] on span "meer info" at bounding box center [991, 48] width 73 height 15
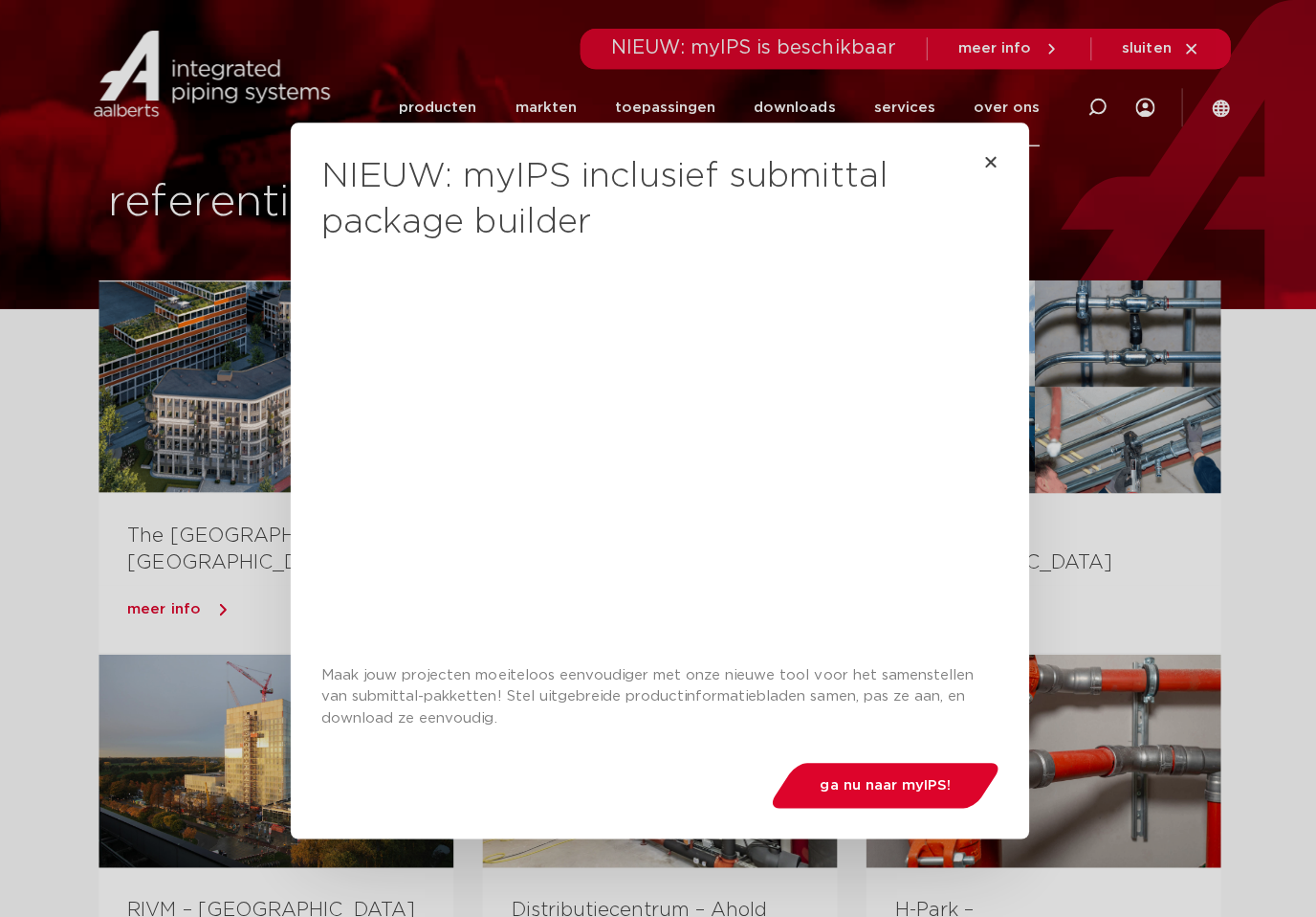
click at [1146, 505] on div "NIEUW: myIPS inclusief submittal package builder Maak jouw projecten moeiteloos…" at bounding box center [658, 458] width 1316 height 917
click at [998, 146] on div "NIEUW: myIPS inclusief submittal package builder Maak jouw projecten moeiteloos…" at bounding box center [658, 479] width 737 height 714
click at [1000, 130] on div "NIEUW: myIPS inclusief submittal package builder Maak jouw projecten moeiteloos…" at bounding box center [658, 479] width 737 height 714
click at [992, 155] on icon "Close" at bounding box center [988, 160] width 16 height 16
